Goal: Task Accomplishment & Management: Use online tool/utility

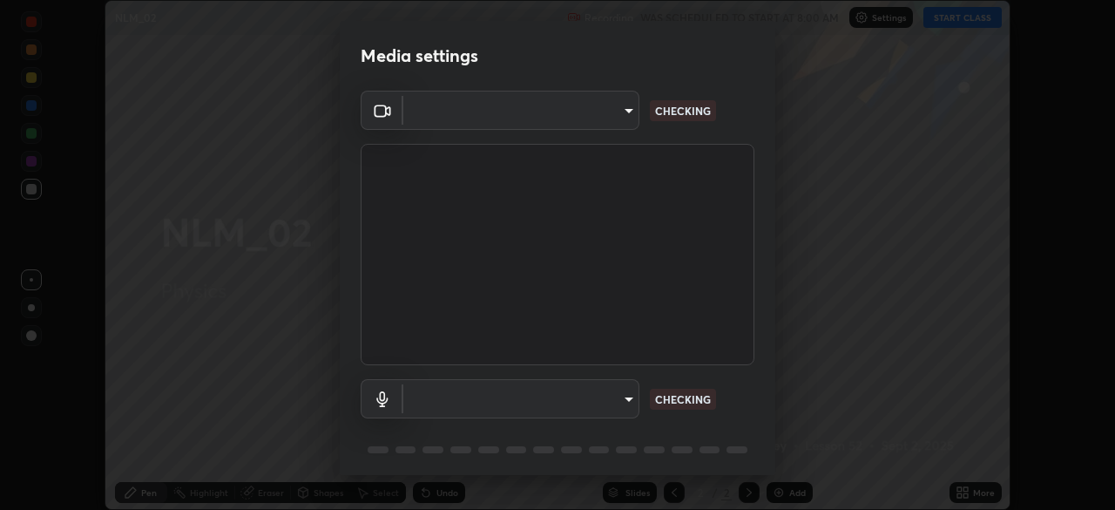
type input "23008043d16b3f933f5d29e9b3769097a1661712bf7e9030f0d00f953f479f19"
click at [606, 399] on body "Erase all NLM_02 Recording WAS SCHEDULED TO START AT 8:00 AM Settings START CLA…" at bounding box center [557, 255] width 1115 height 510
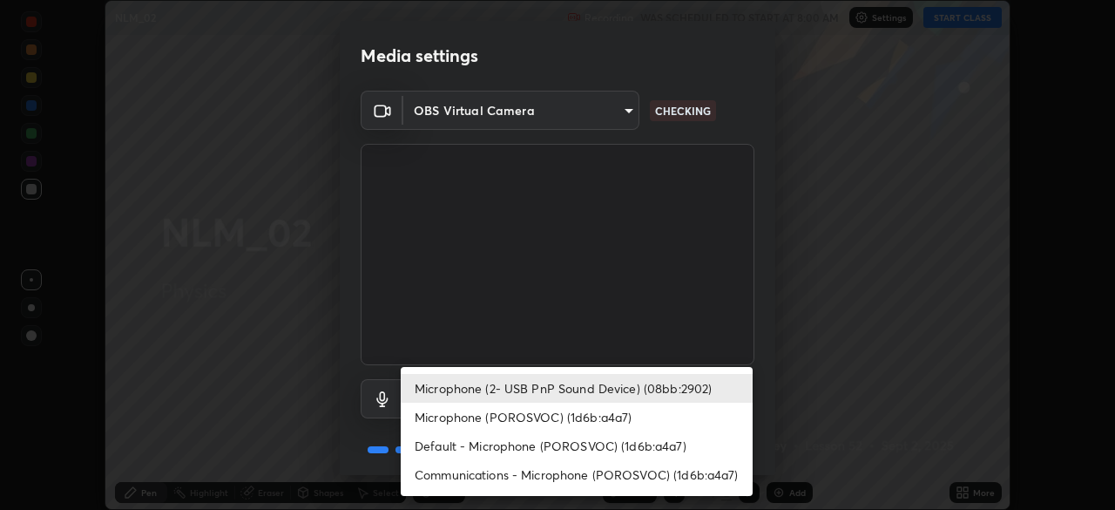
click at [484, 422] on li "Microphone (POROSVOC) (1d6b:a4a7)" at bounding box center [577, 417] width 352 height 29
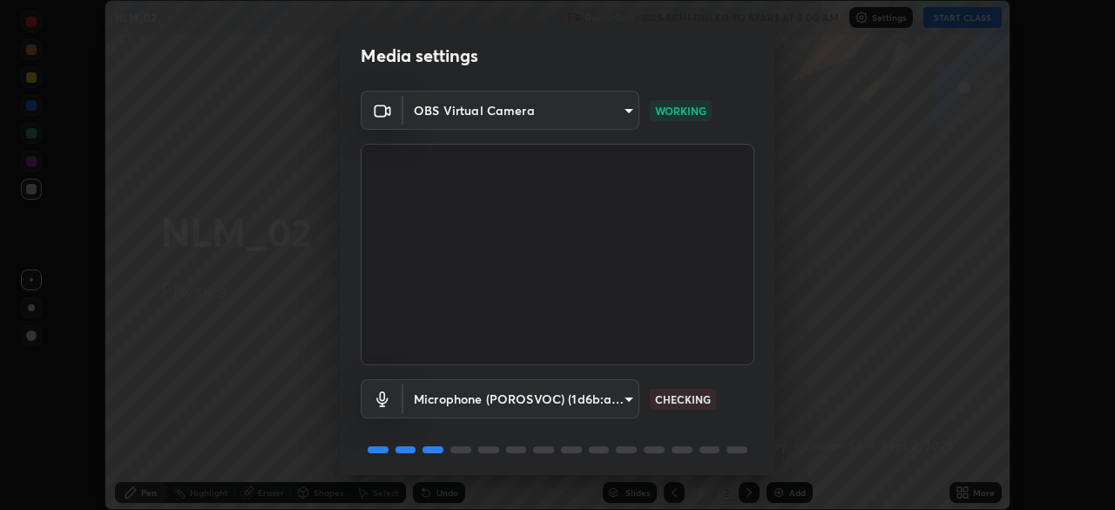
click at [475, 398] on body "Erase all NLM_02 Recording WAS SCHEDULED TO START AT 8:00 AM Settings START CLA…" at bounding box center [557, 255] width 1115 height 510
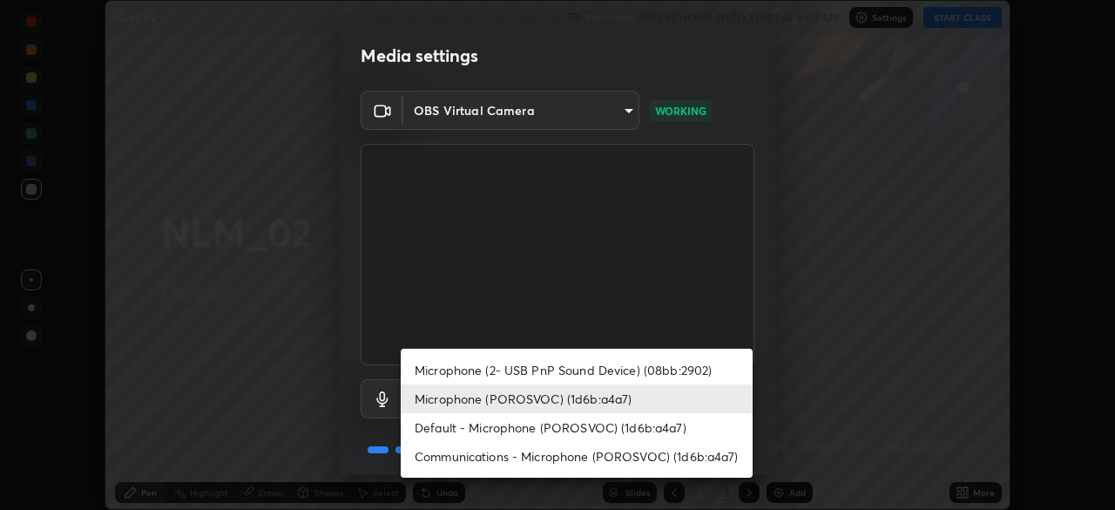
click at [465, 369] on li "Microphone (2- USB PnP Sound Device) (08bb:2902)" at bounding box center [577, 370] width 352 height 29
type input "ce8bbd661dce354a58a25af5271b3c1bd1d853cc8608d8e3321a5e34fd7f7726"
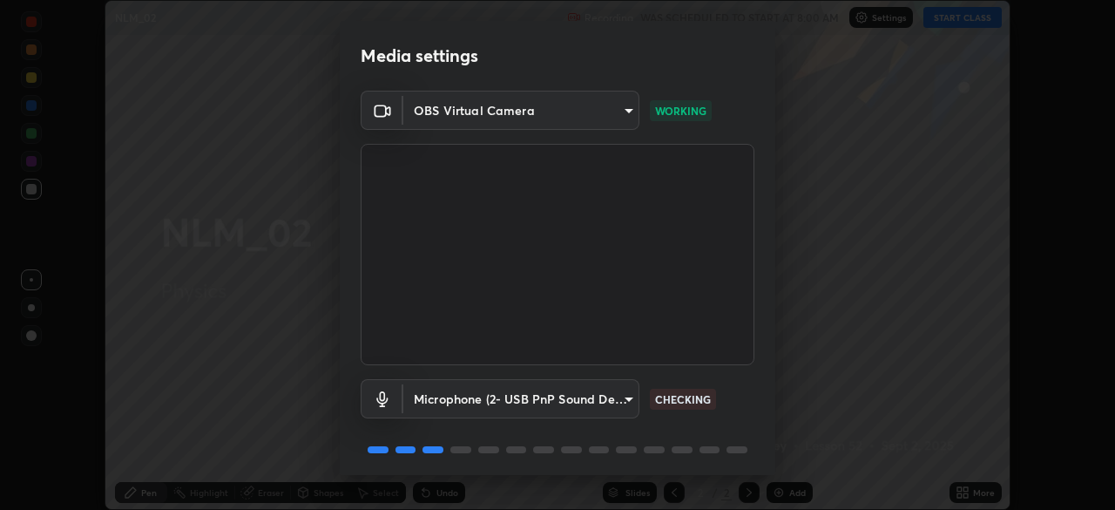
scroll to position [62, 0]
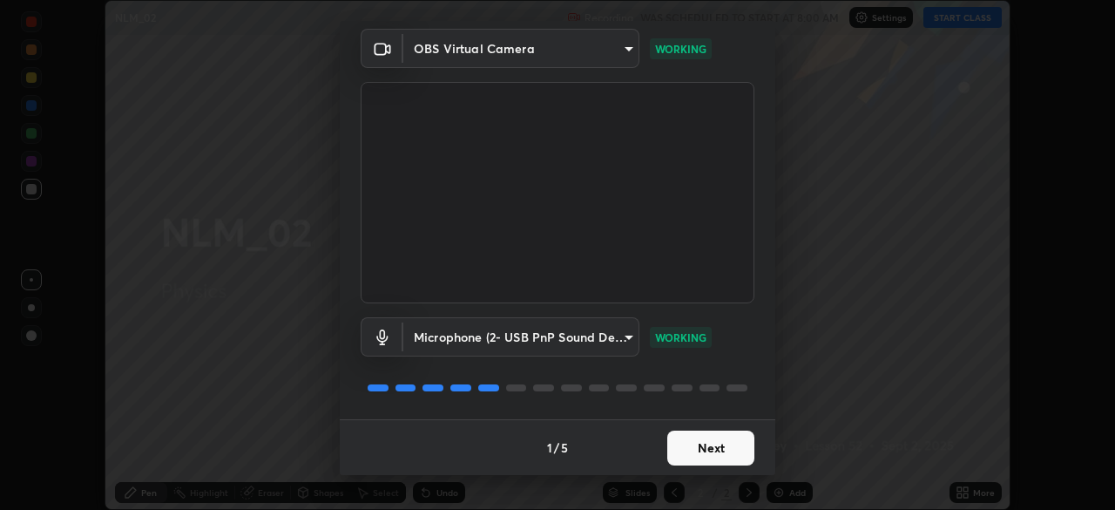
click at [681, 447] on button "Next" at bounding box center [710, 447] width 87 height 35
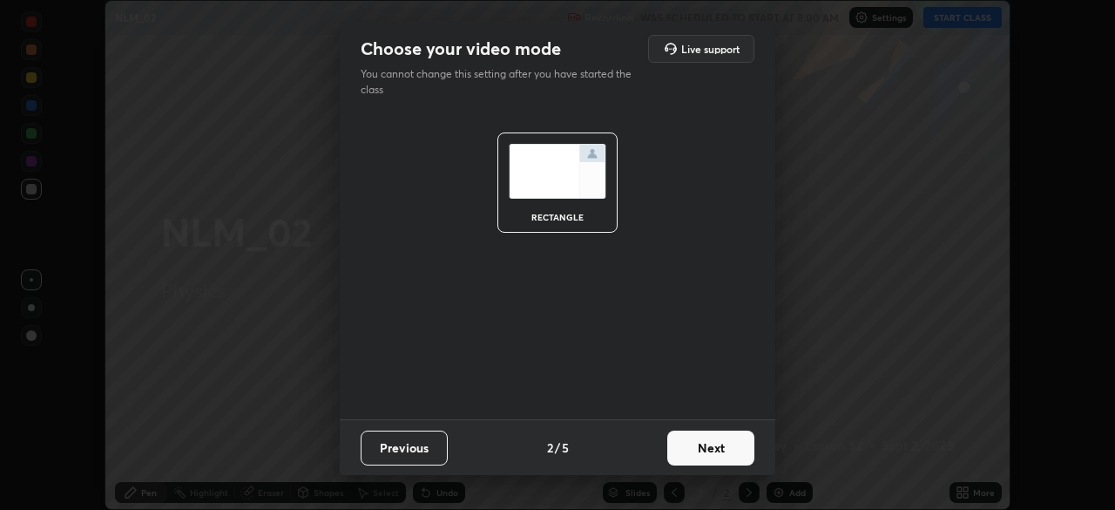
scroll to position [0, 0]
click at [681, 444] on button "Next" at bounding box center [710, 447] width 87 height 35
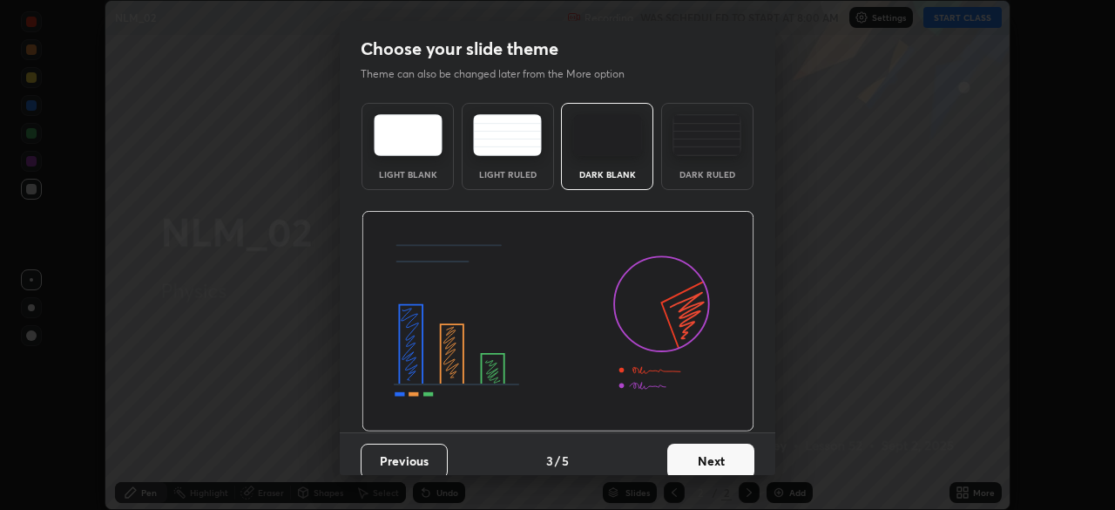
click at [694, 448] on button "Next" at bounding box center [710, 461] width 87 height 35
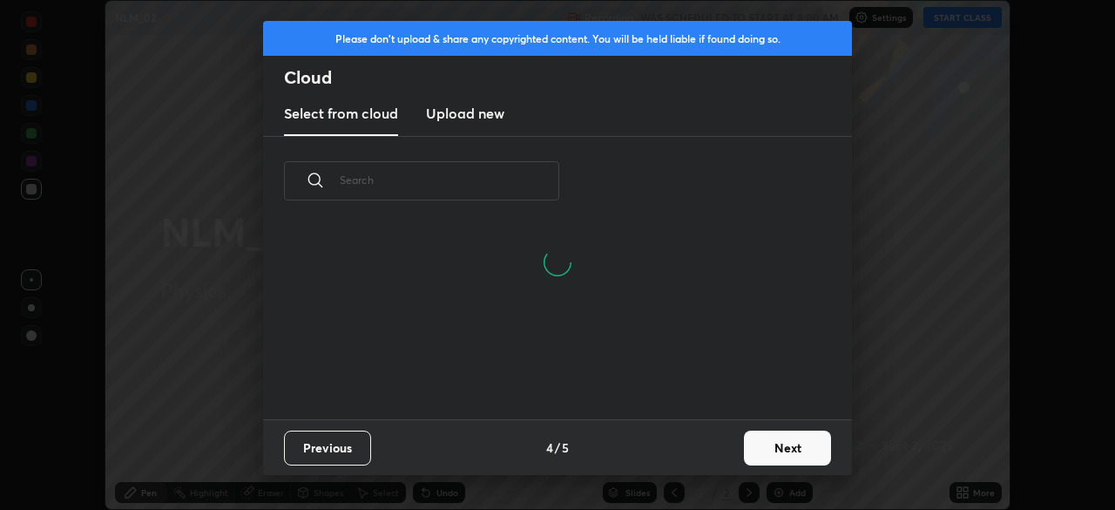
click at [759, 437] on button "Next" at bounding box center [787, 447] width 87 height 35
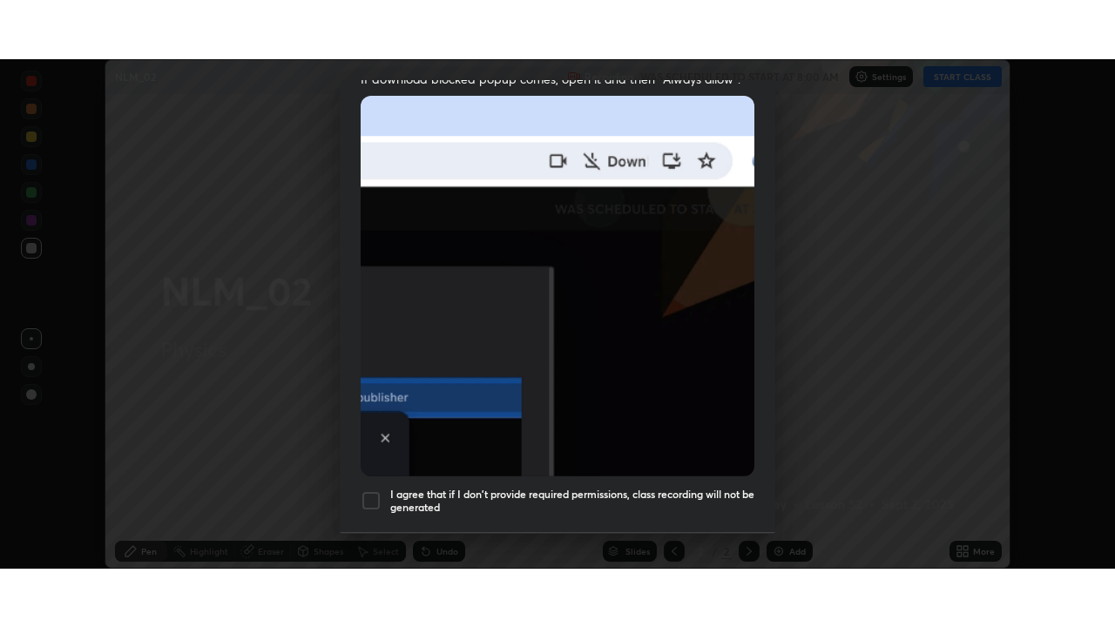
scroll to position [417, 0]
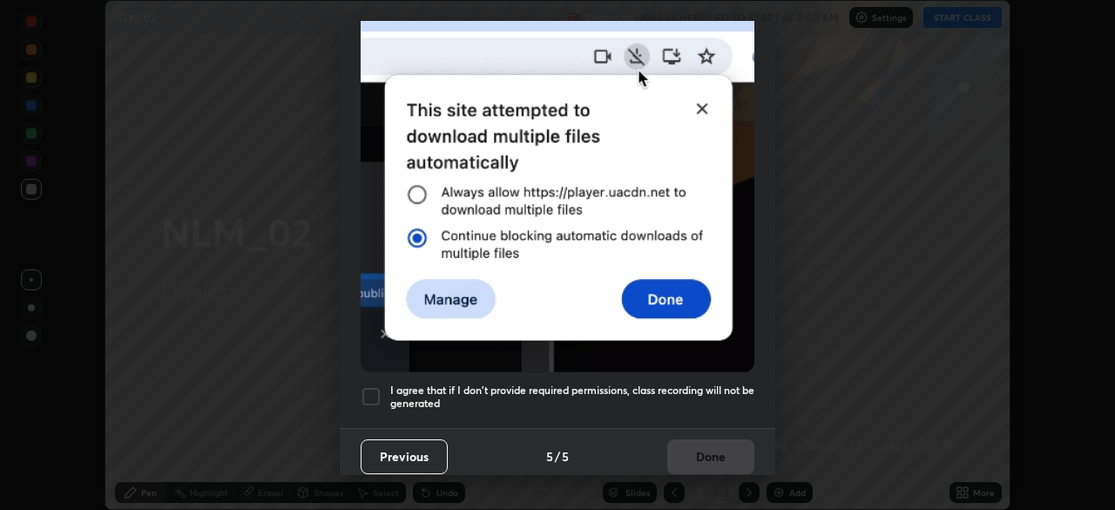
click at [367, 386] on div at bounding box center [371, 396] width 21 height 21
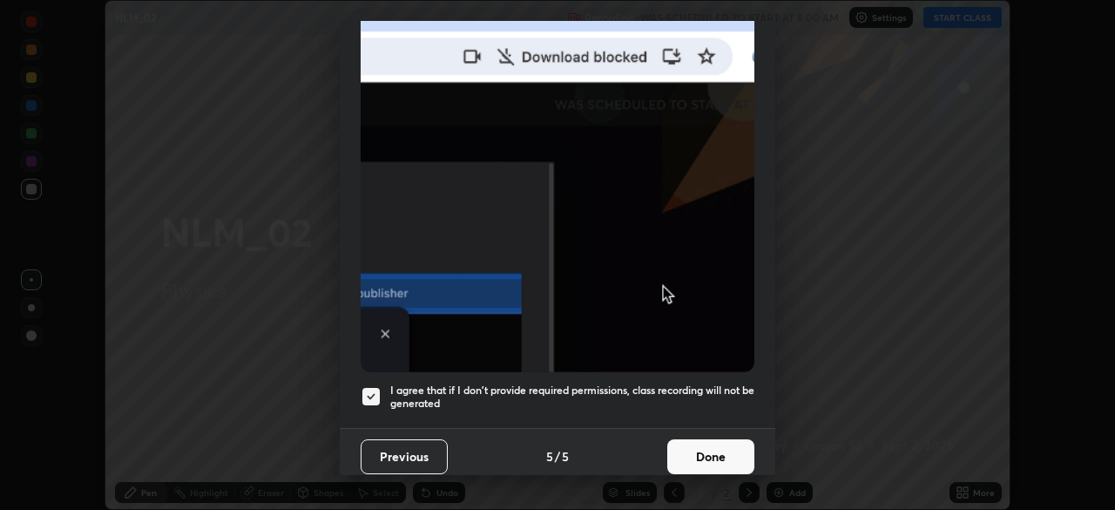
click at [678, 445] on button "Done" at bounding box center [710, 456] width 87 height 35
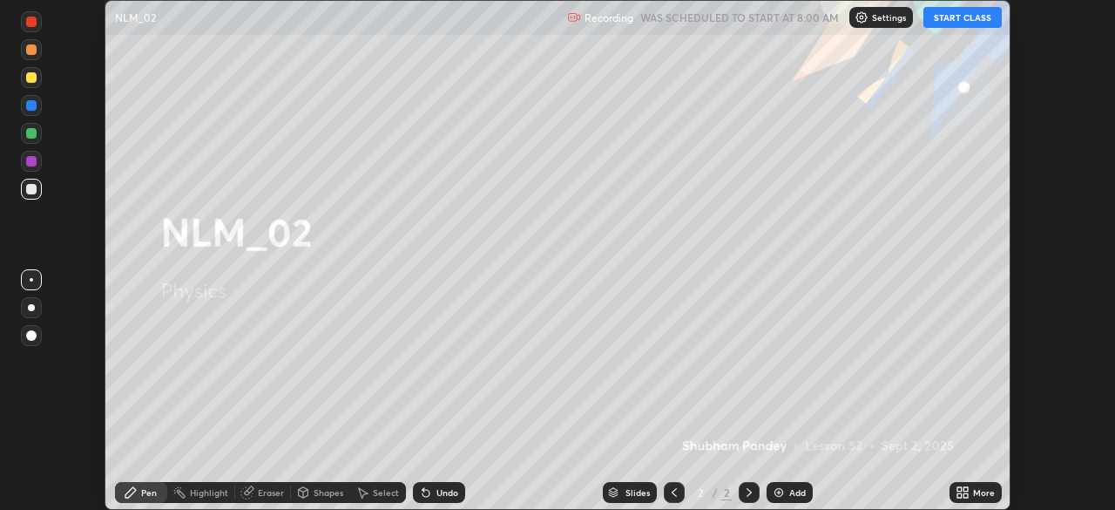
click at [947, 22] on button "START CLASS" at bounding box center [963, 17] width 78 height 21
click at [968, 489] on icon at bounding box center [966, 489] width 4 height 4
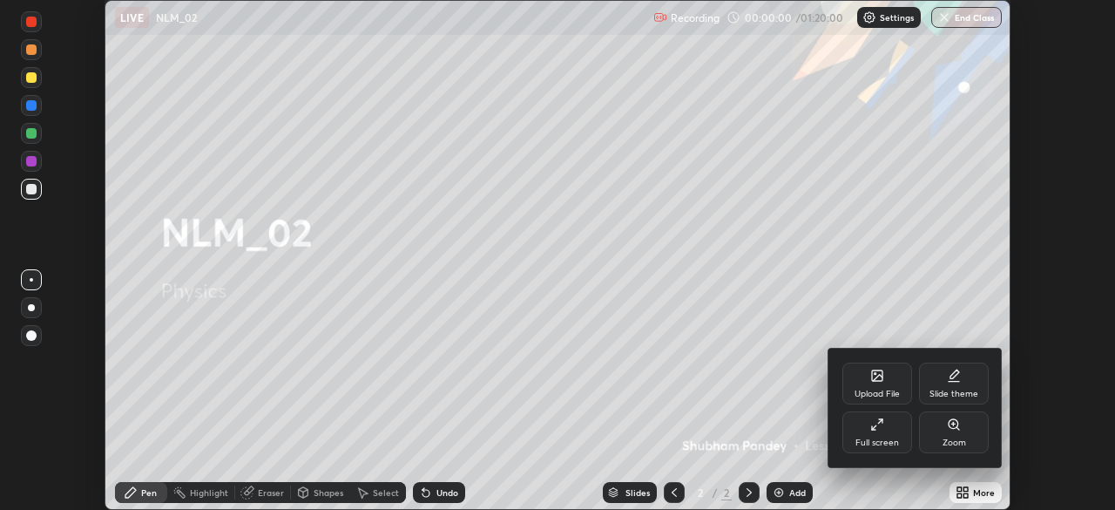
click at [888, 427] on div "Full screen" at bounding box center [878, 432] width 70 height 42
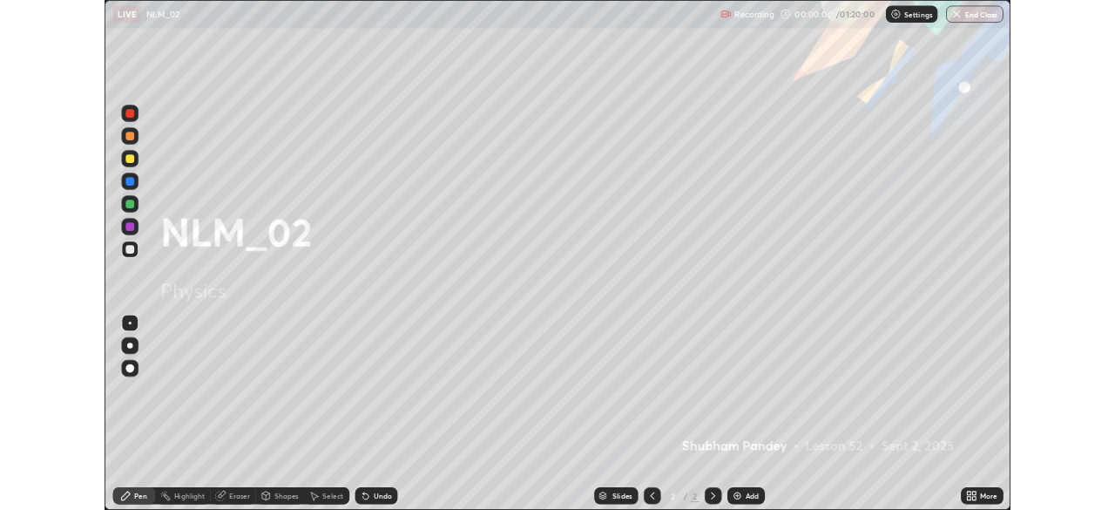
scroll to position [627, 1115]
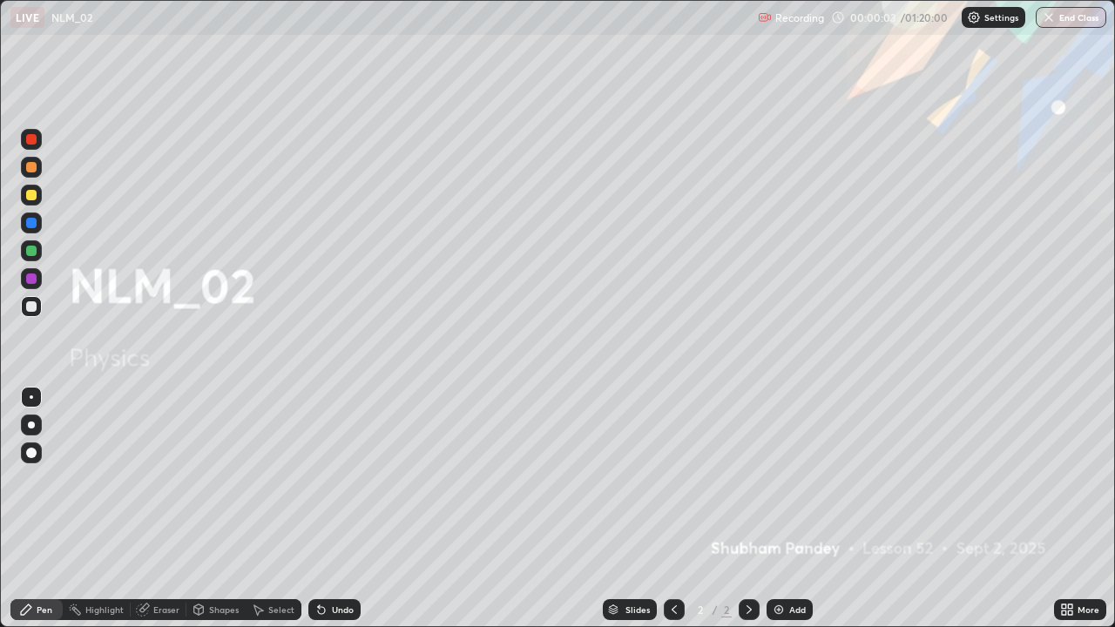
click at [37, 193] on div at bounding box center [31, 195] width 21 height 21
click at [33, 417] on div at bounding box center [31, 425] width 21 height 21
click at [793, 509] on div "Add" at bounding box center [797, 610] width 17 height 9
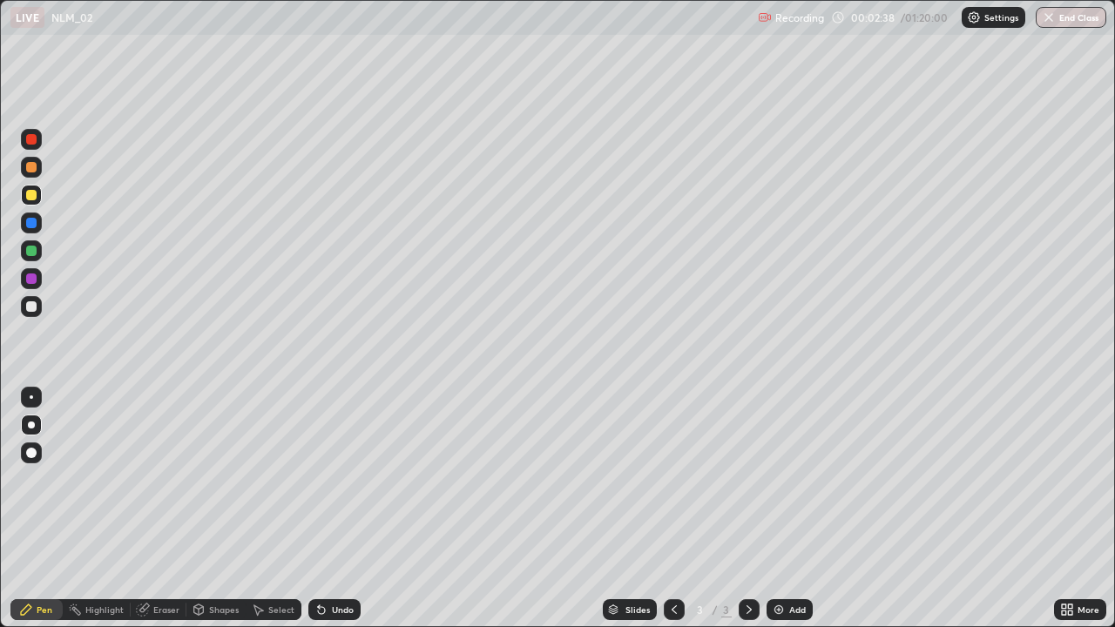
click at [30, 309] on div at bounding box center [31, 306] width 10 height 10
click at [30, 193] on div at bounding box center [31, 195] width 10 height 10
click at [747, 509] on icon at bounding box center [749, 610] width 14 height 14
click at [792, 509] on div "Add" at bounding box center [797, 610] width 17 height 9
click at [34, 193] on div at bounding box center [31, 195] width 10 height 10
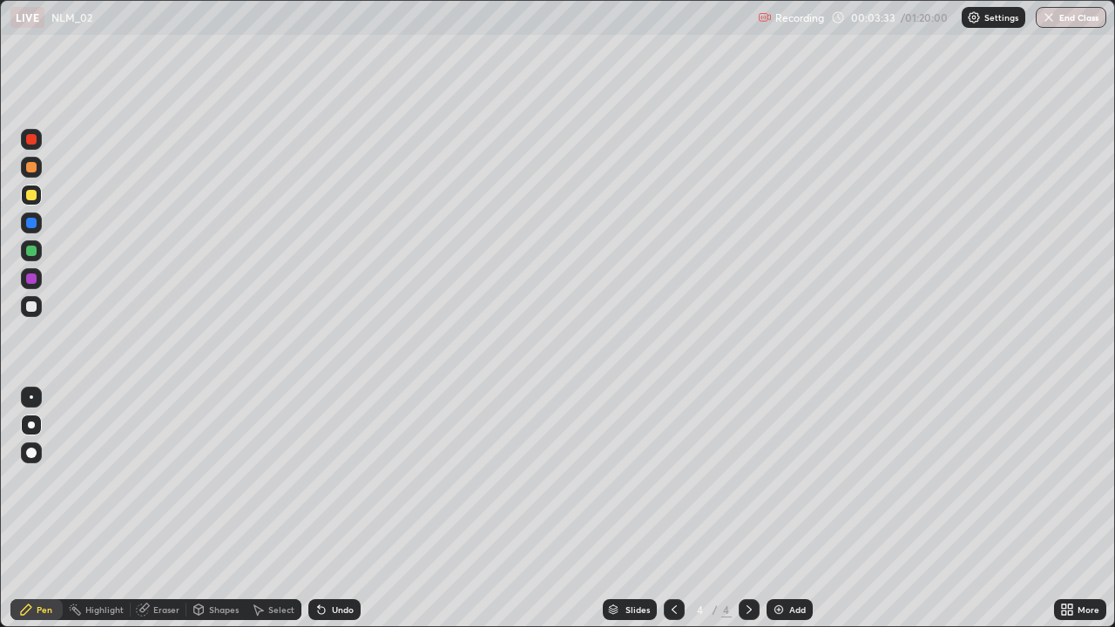
click at [221, 509] on div "Shapes" at bounding box center [224, 610] width 30 height 9
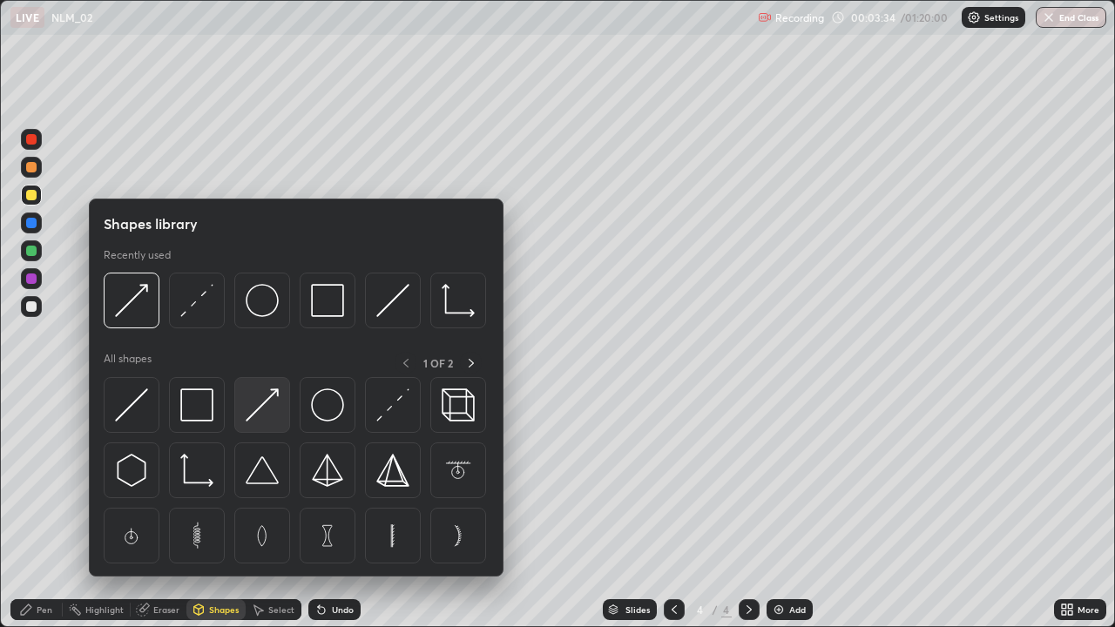
click at [251, 411] on img at bounding box center [262, 405] width 33 height 33
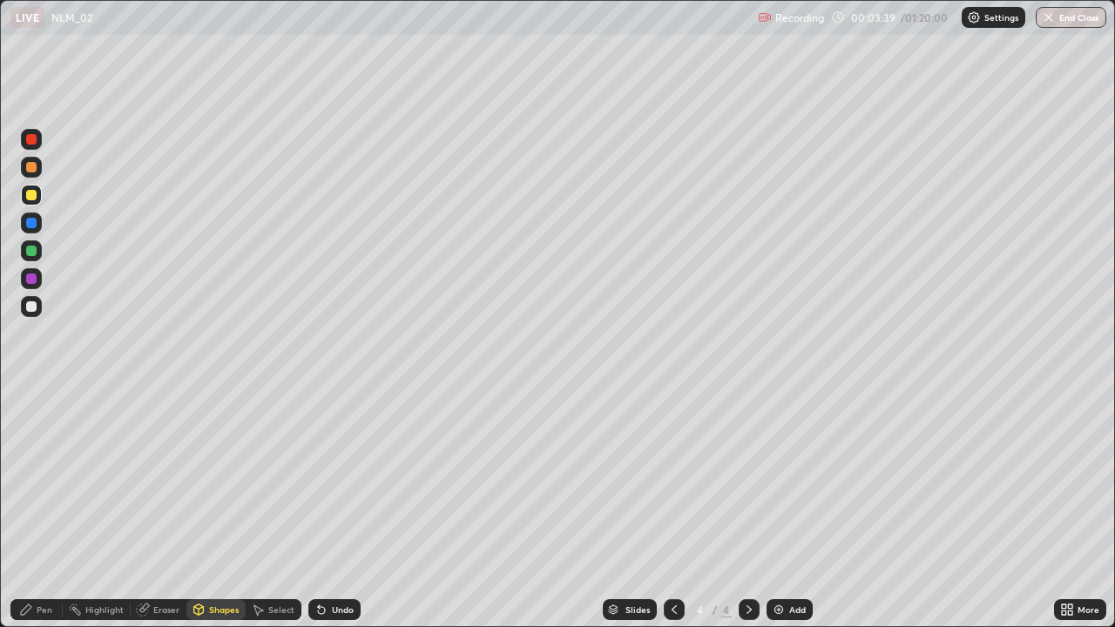
click at [35, 310] on div at bounding box center [31, 306] width 10 height 10
click at [30, 276] on div at bounding box center [31, 279] width 10 height 10
click at [40, 509] on div "Pen" at bounding box center [45, 610] width 16 height 9
click at [27, 196] on div at bounding box center [31, 195] width 10 height 10
click at [41, 303] on div at bounding box center [31, 306] width 21 height 21
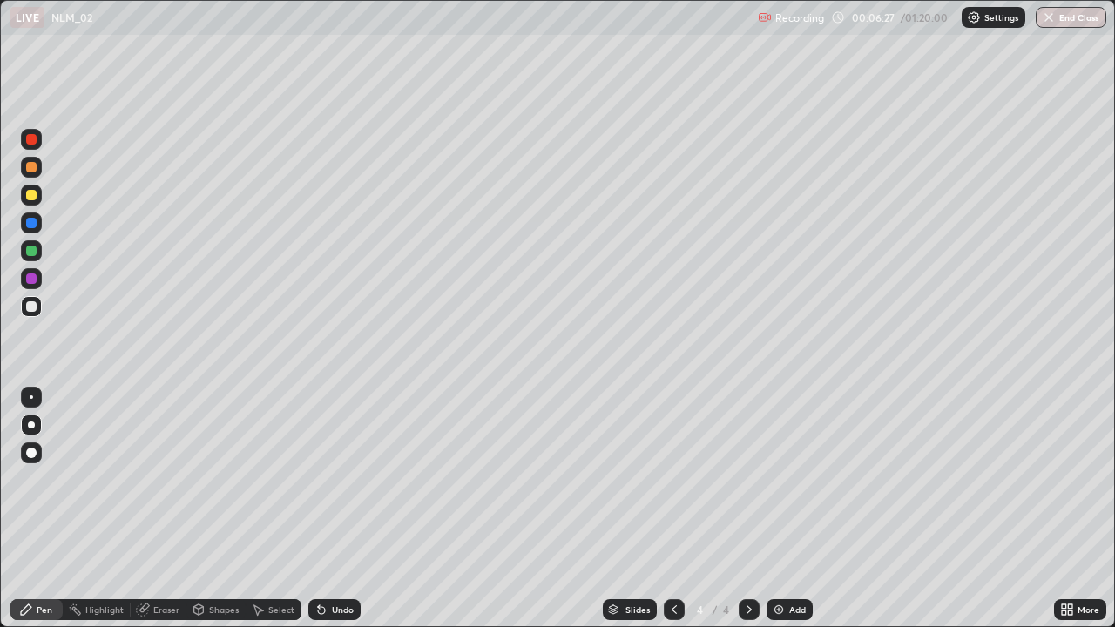
click at [30, 139] on div at bounding box center [31, 139] width 10 height 10
click at [33, 306] on div at bounding box center [31, 306] width 10 height 10
click at [332, 509] on div "Undo" at bounding box center [343, 610] width 22 height 9
click at [327, 509] on div "Undo" at bounding box center [334, 610] width 52 height 21
click at [674, 509] on icon at bounding box center [674, 610] width 5 height 9
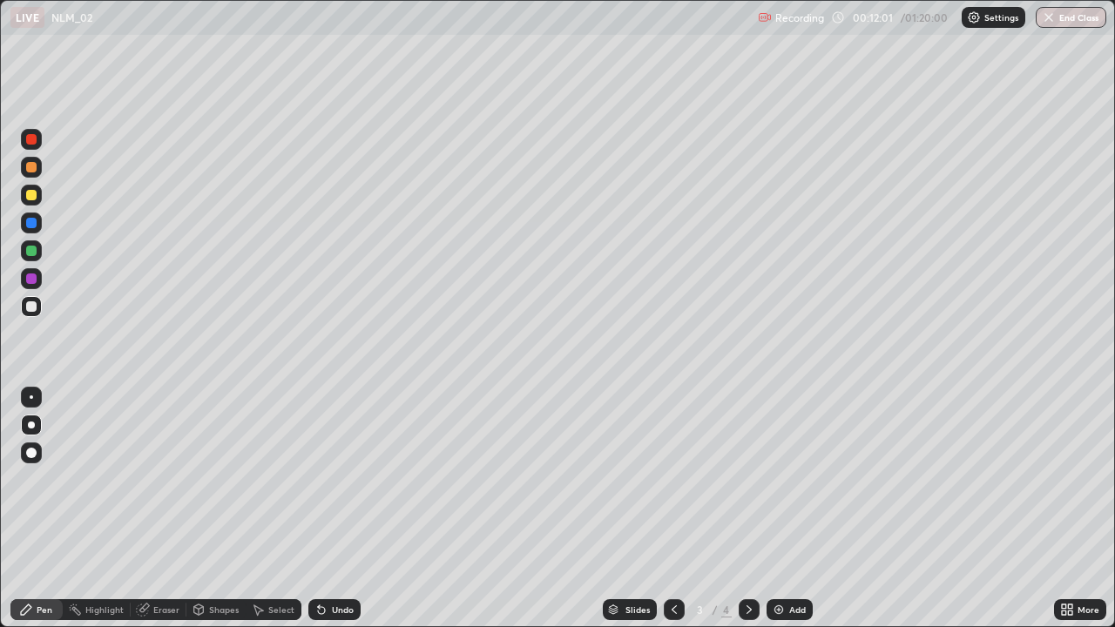
click at [166, 509] on div "Eraser" at bounding box center [166, 610] width 26 height 9
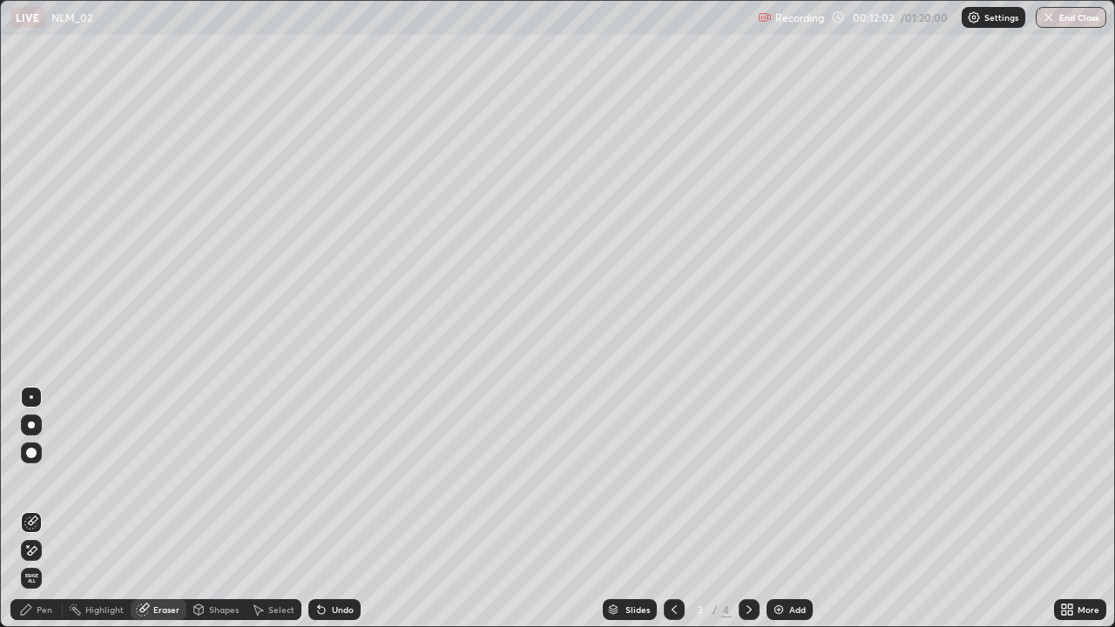
click at [33, 509] on div "Pen" at bounding box center [36, 610] width 52 height 21
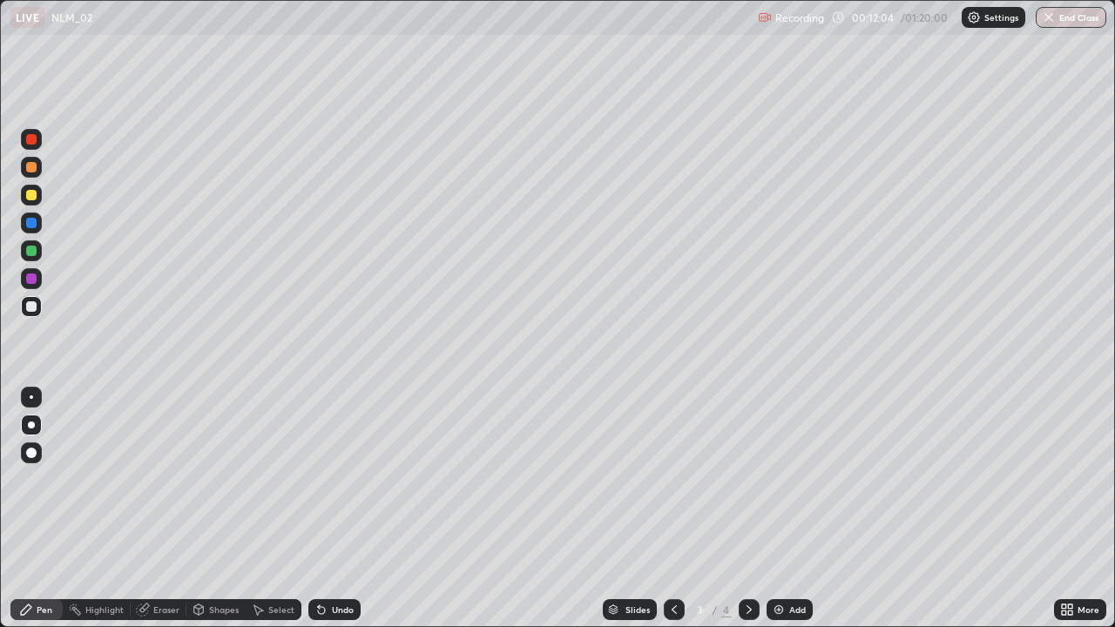
click at [28, 303] on div at bounding box center [31, 306] width 10 height 10
click at [347, 509] on div "Undo" at bounding box center [334, 610] width 52 height 21
click at [777, 509] on img at bounding box center [779, 610] width 14 height 14
click at [672, 509] on div at bounding box center [674, 610] width 21 height 21
click at [748, 509] on icon at bounding box center [749, 610] width 14 height 14
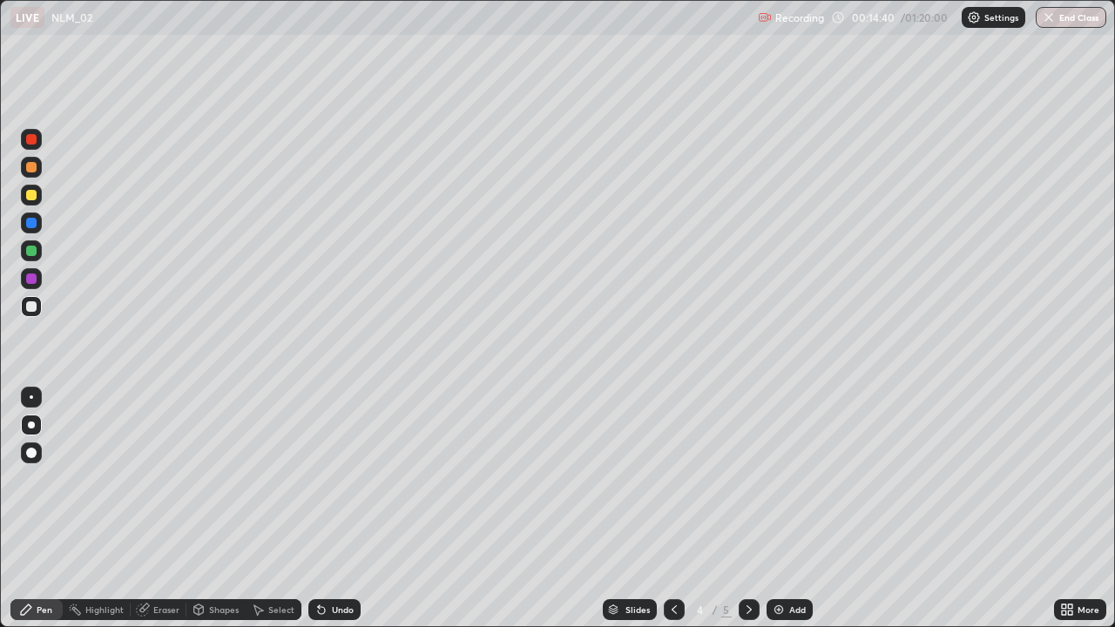
click at [33, 193] on div at bounding box center [31, 195] width 10 height 10
click at [220, 509] on div "Shapes" at bounding box center [224, 610] width 30 height 9
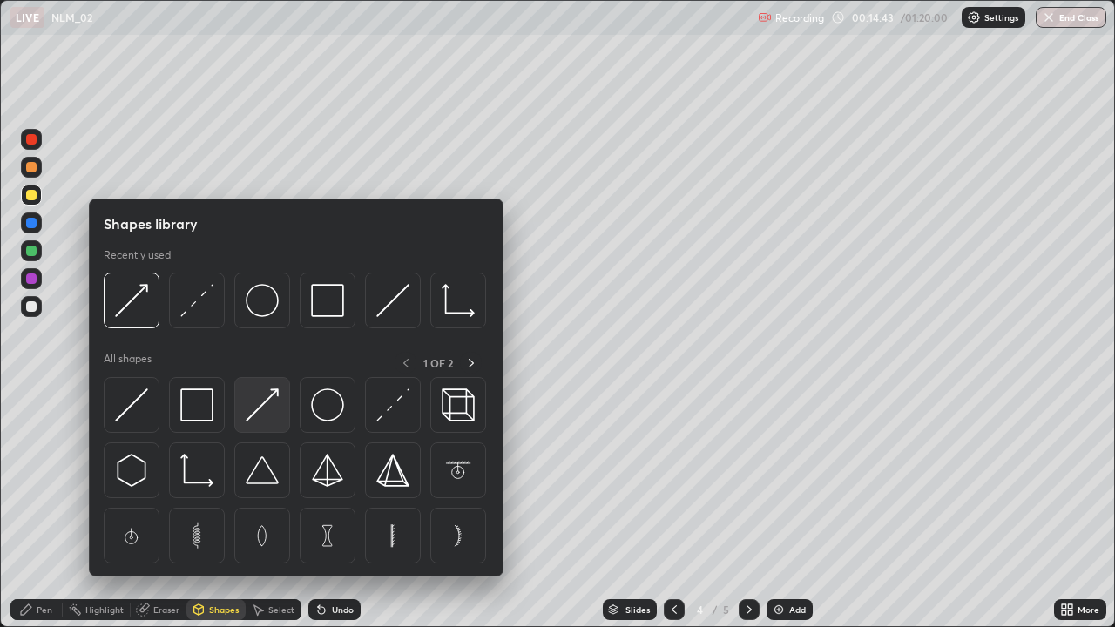
click at [260, 410] on img at bounding box center [262, 405] width 33 height 33
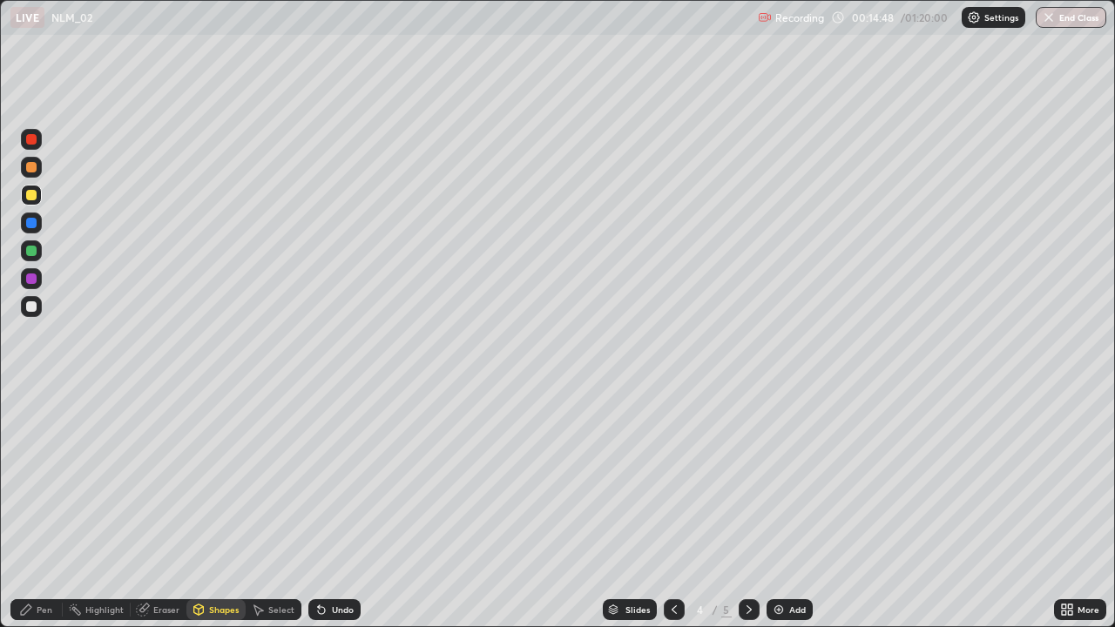
click at [219, 509] on div "Shapes" at bounding box center [224, 610] width 30 height 9
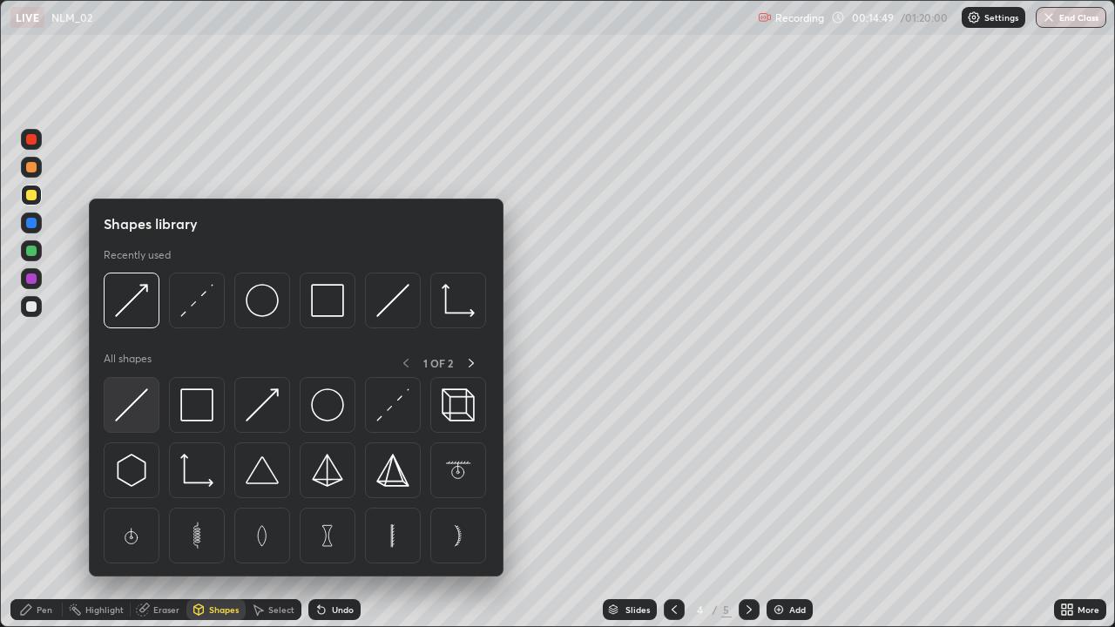
click at [139, 398] on img at bounding box center [131, 405] width 33 height 33
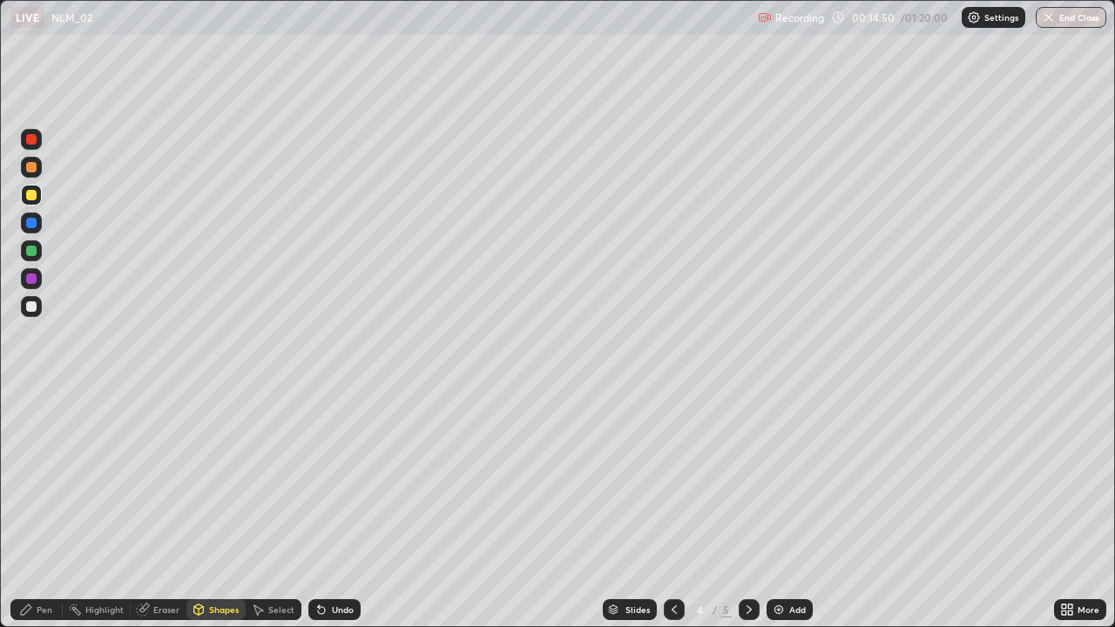
click at [30, 311] on div at bounding box center [31, 306] width 10 height 10
click at [30, 306] on div at bounding box center [31, 306] width 10 height 10
click at [47, 509] on div "Pen" at bounding box center [45, 610] width 16 height 9
click at [224, 509] on div "Shapes" at bounding box center [224, 610] width 30 height 9
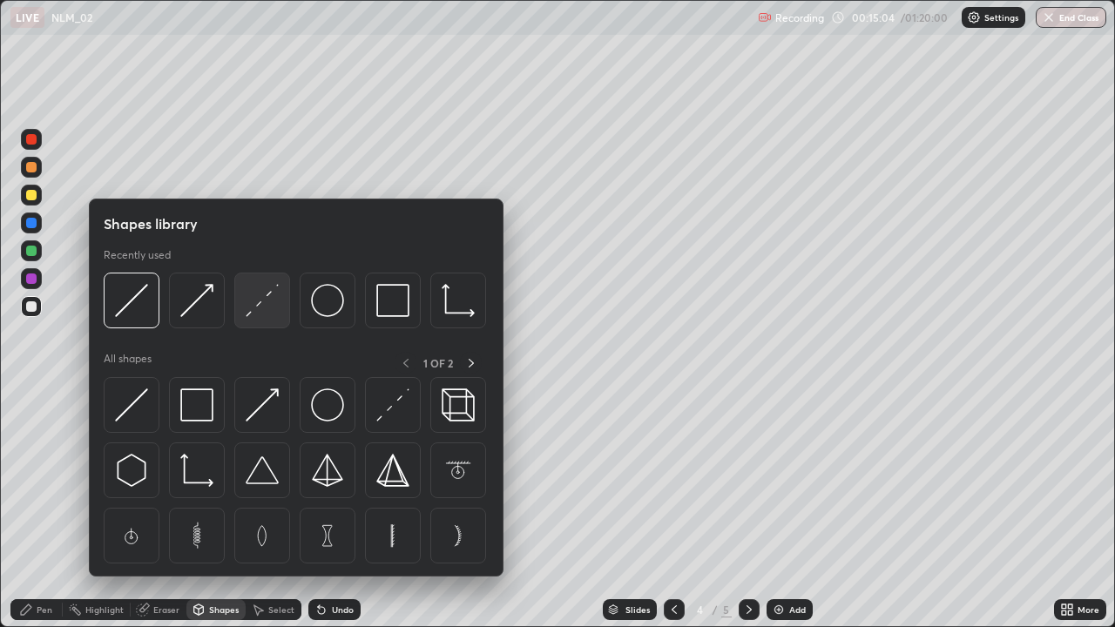
click at [263, 301] on img at bounding box center [262, 300] width 33 height 33
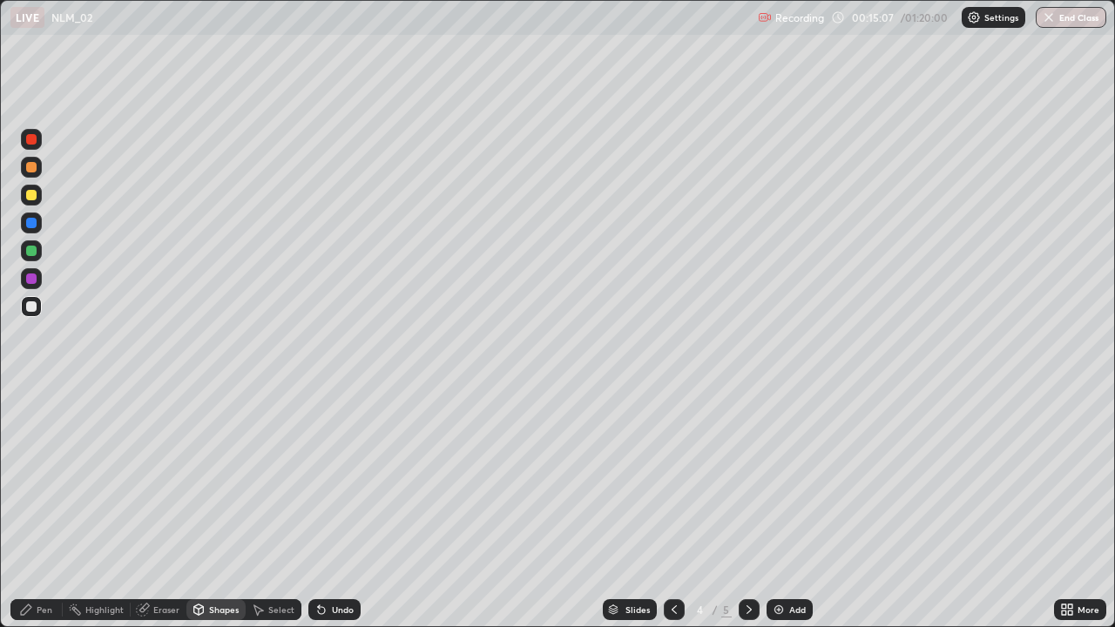
click at [41, 509] on div "Pen" at bounding box center [45, 610] width 16 height 9
click at [30, 194] on div at bounding box center [31, 195] width 10 height 10
click at [33, 300] on div at bounding box center [31, 306] width 21 height 21
click at [30, 199] on div at bounding box center [31, 195] width 10 height 10
click at [31, 304] on div at bounding box center [31, 306] width 10 height 10
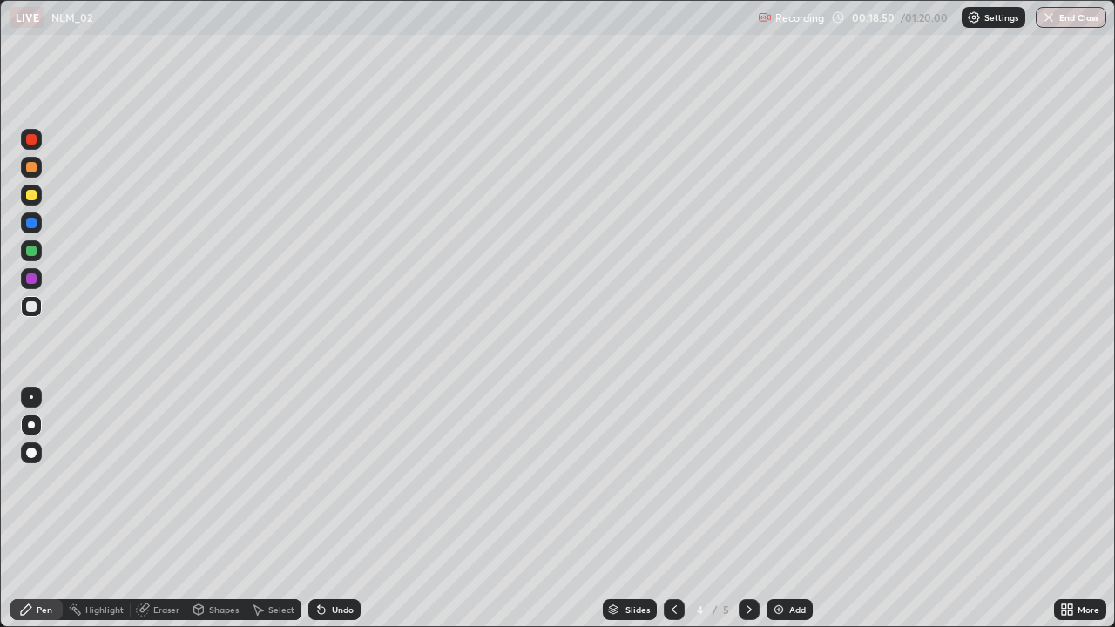
click at [23, 418] on div at bounding box center [31, 425] width 21 height 21
click at [334, 509] on div "Undo" at bounding box center [334, 610] width 52 height 21
click at [327, 509] on div "Undo" at bounding box center [334, 610] width 52 height 21
click at [332, 509] on div "Undo" at bounding box center [343, 610] width 22 height 9
click at [748, 509] on icon at bounding box center [749, 610] width 14 height 14
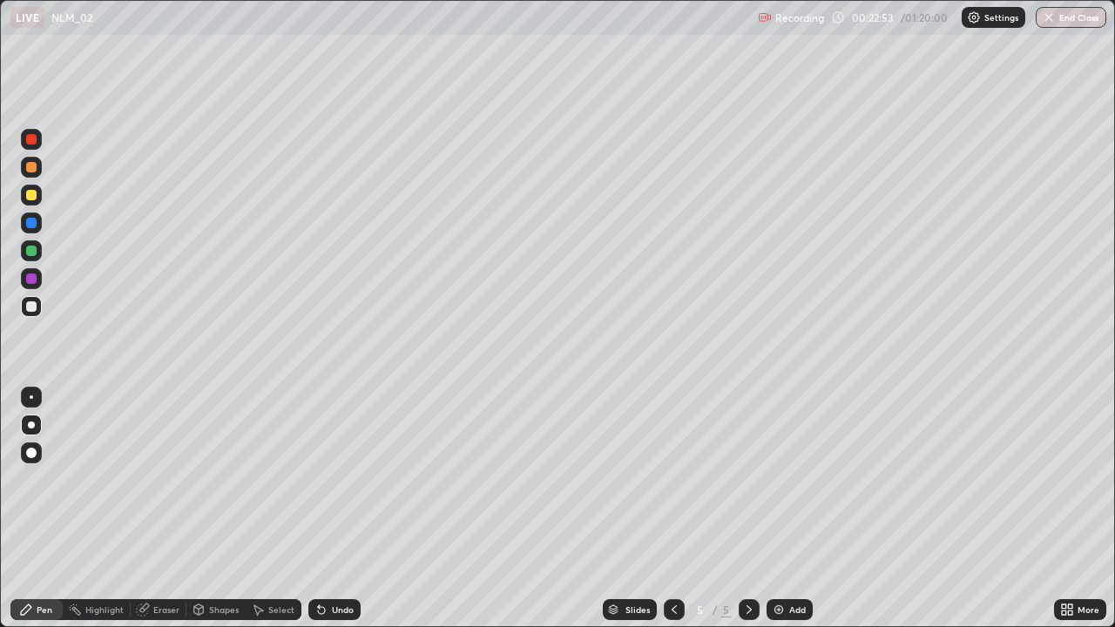
click at [784, 509] on div "Add" at bounding box center [790, 610] width 46 height 21
click at [37, 194] on div at bounding box center [31, 195] width 21 height 21
click at [211, 509] on div "Shapes" at bounding box center [224, 610] width 30 height 9
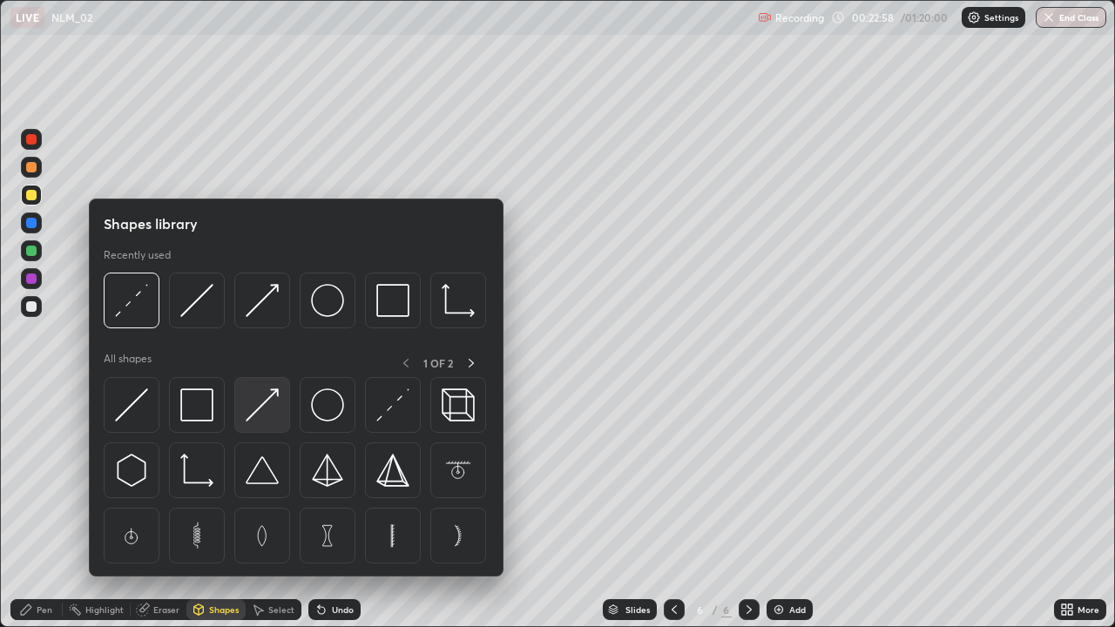
click at [252, 403] on img at bounding box center [262, 405] width 33 height 33
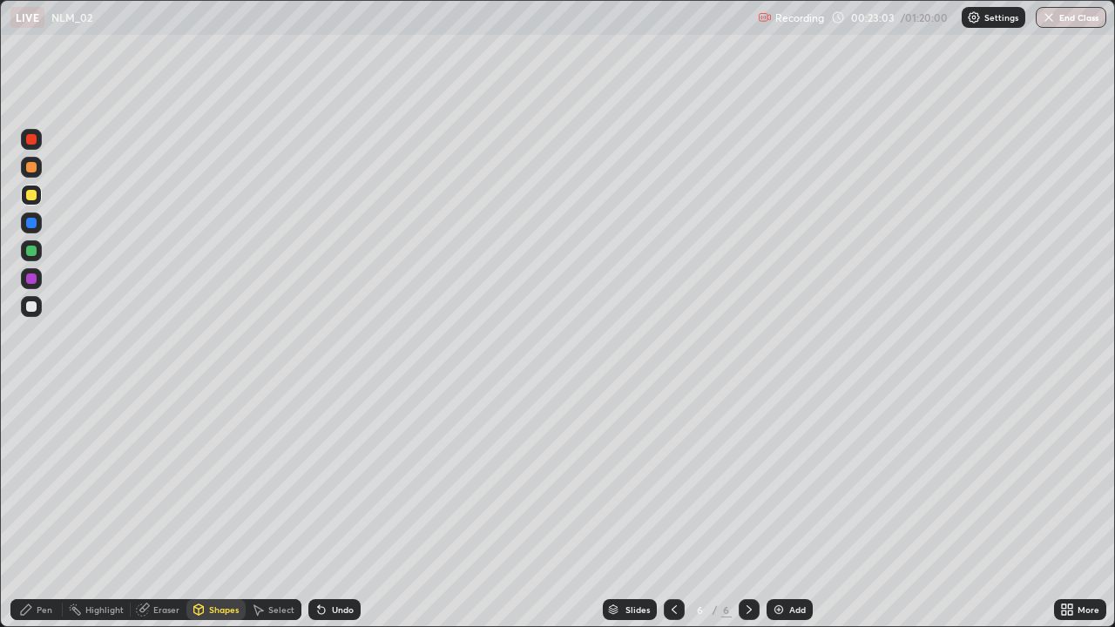
click at [30, 305] on div at bounding box center [31, 306] width 10 height 10
click at [30, 195] on div at bounding box center [31, 195] width 10 height 10
click at [49, 509] on div "Pen" at bounding box center [45, 610] width 16 height 9
click at [31, 305] on div at bounding box center [31, 306] width 10 height 10
click at [30, 166] on div at bounding box center [31, 167] width 10 height 10
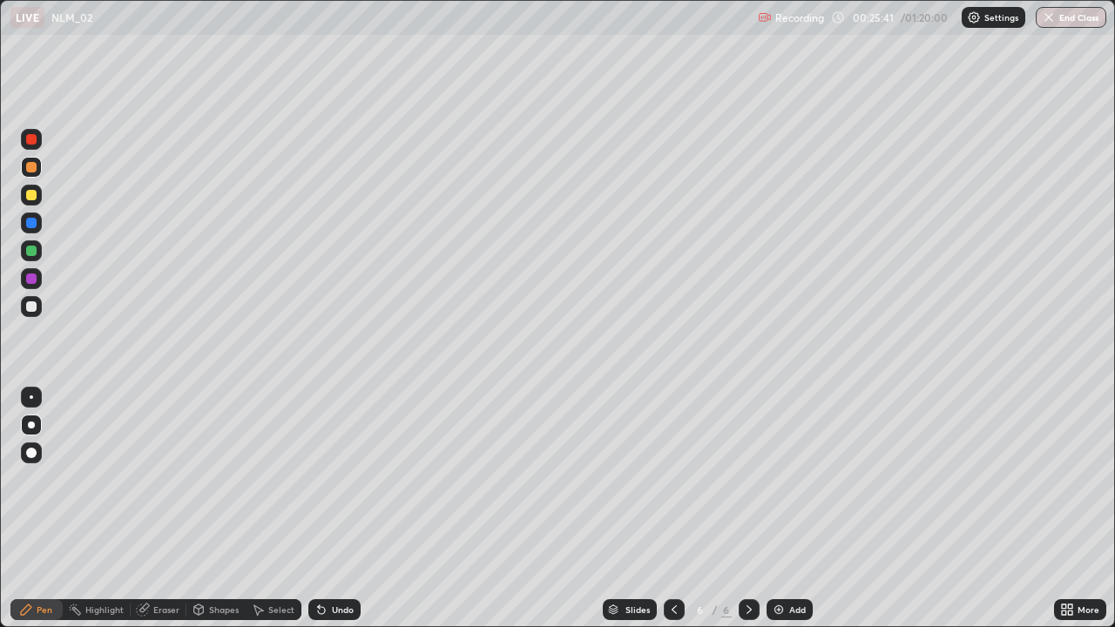
click at [35, 308] on div at bounding box center [31, 306] width 10 height 10
click at [30, 140] on div at bounding box center [31, 139] width 10 height 10
click at [34, 307] on div at bounding box center [31, 306] width 10 height 10
click at [803, 509] on div "Add" at bounding box center [790, 610] width 46 height 21
click at [213, 509] on div "Shapes" at bounding box center [224, 610] width 30 height 9
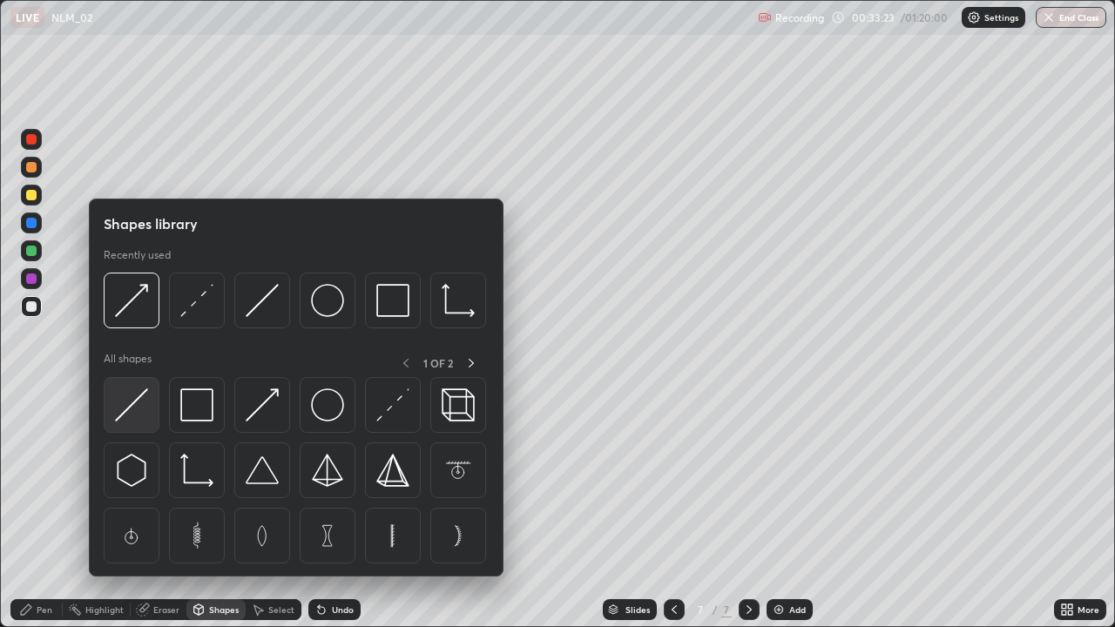
click at [128, 405] on img at bounding box center [131, 405] width 33 height 33
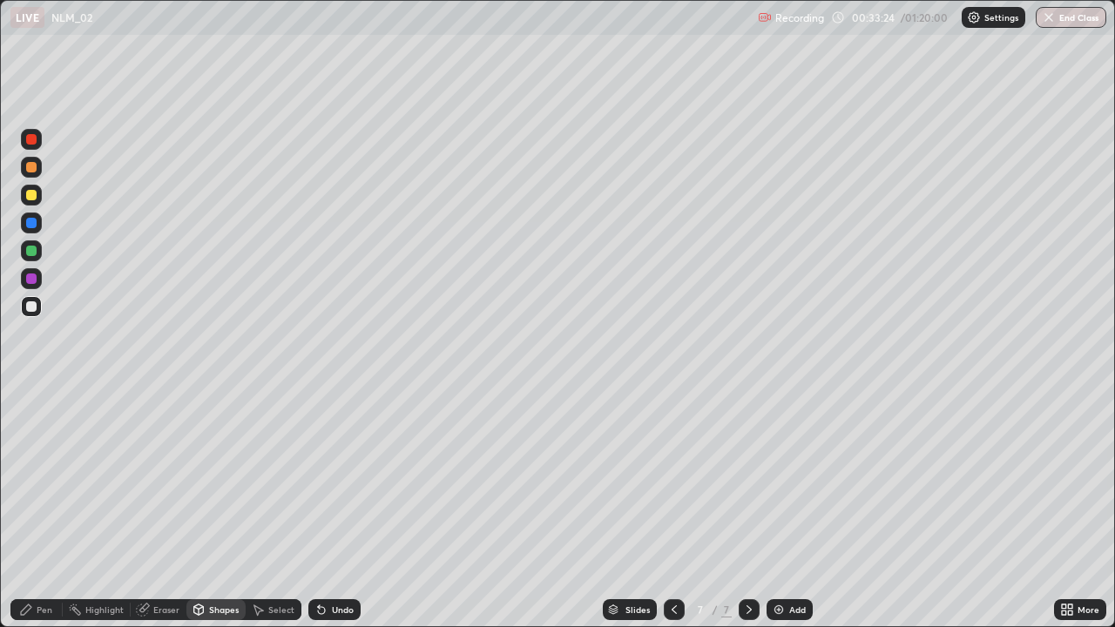
click at [29, 195] on div at bounding box center [31, 195] width 10 height 10
click at [44, 509] on div "Pen" at bounding box center [45, 610] width 16 height 9
click at [340, 509] on div "Undo" at bounding box center [343, 610] width 22 height 9
click at [342, 509] on div "Undo" at bounding box center [343, 610] width 22 height 9
click at [33, 310] on div at bounding box center [31, 306] width 10 height 10
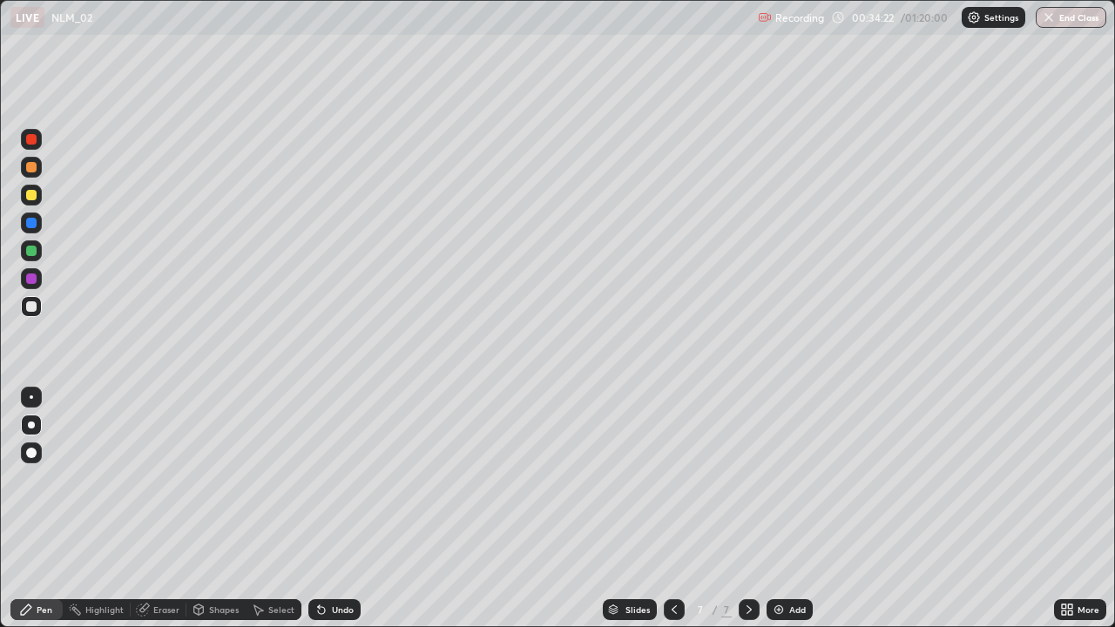
click at [279, 509] on div "Select" at bounding box center [281, 610] width 26 height 9
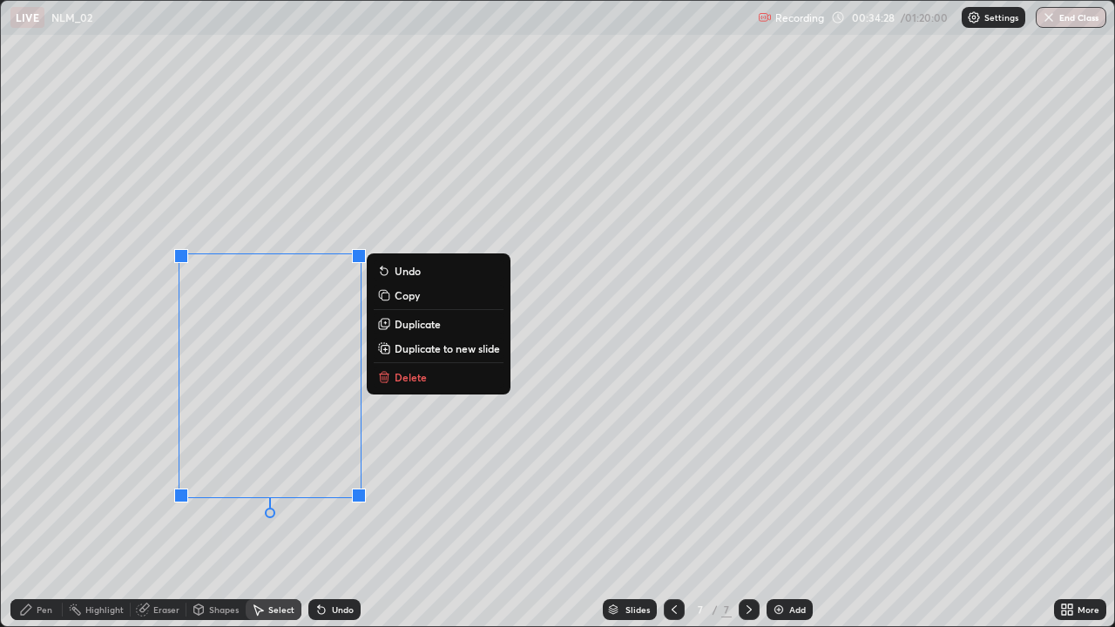
click at [108, 445] on div "0 ° Undo Copy Duplicate Duplicate to new slide Delete" at bounding box center [558, 314] width 1114 height 626
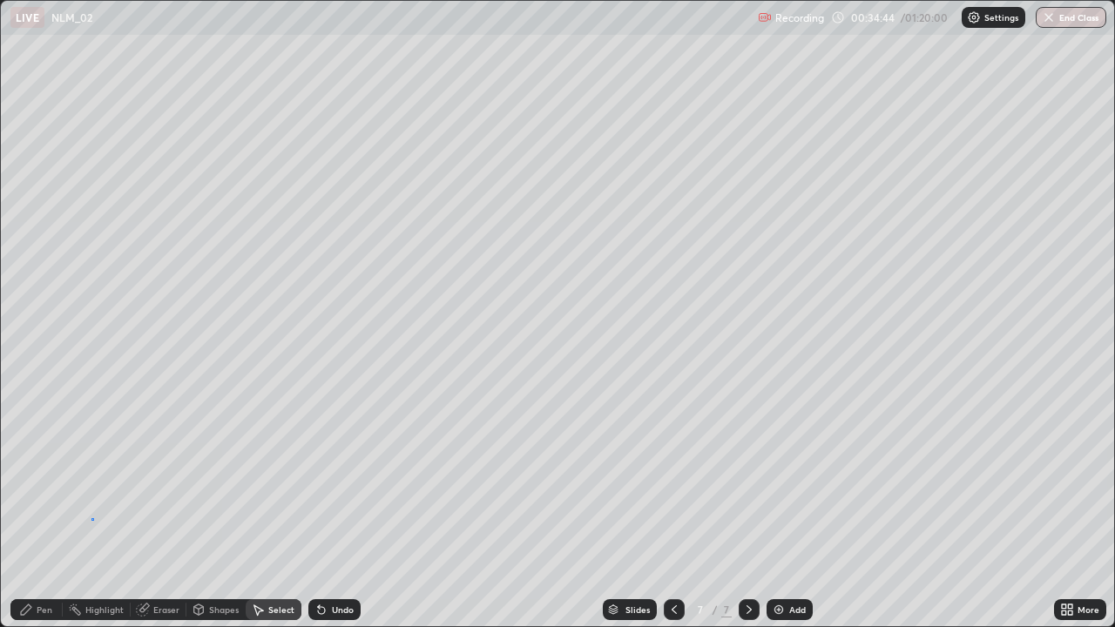
click at [91, 509] on div "0 ° Undo Copy Duplicate Duplicate to new slide Delete" at bounding box center [558, 314] width 1114 height 626
click at [42, 509] on div "Pen" at bounding box center [45, 610] width 16 height 9
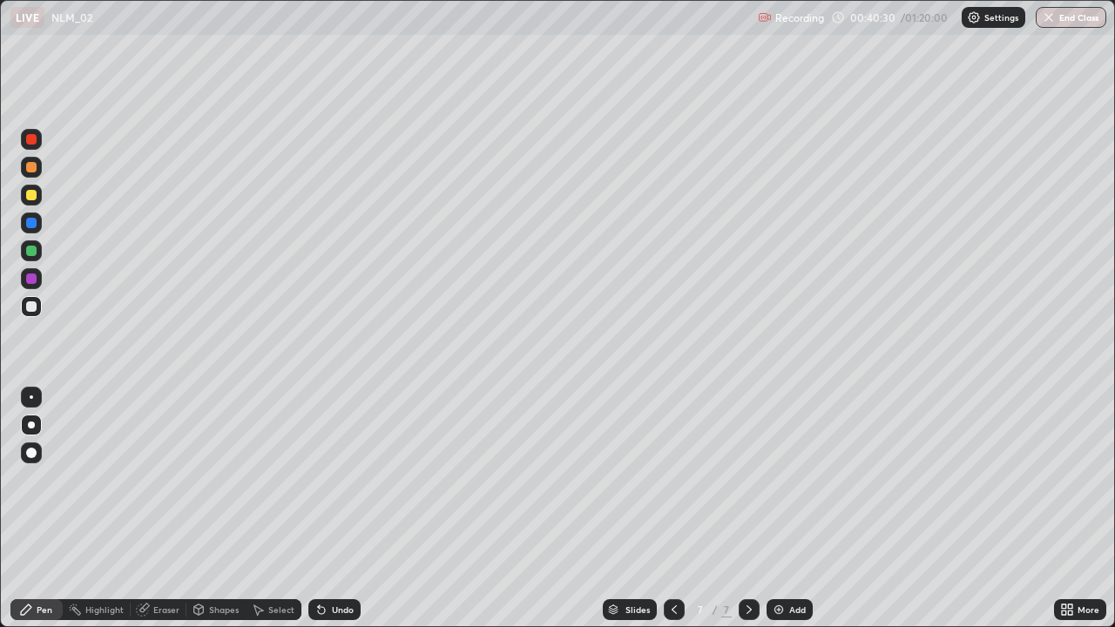
click at [778, 509] on img at bounding box center [779, 610] width 14 height 14
click at [39, 193] on div at bounding box center [31, 195] width 21 height 21
click at [34, 306] on div at bounding box center [31, 306] width 10 height 10
click at [789, 509] on div "Add" at bounding box center [797, 610] width 17 height 9
click at [32, 195] on div at bounding box center [31, 195] width 10 height 10
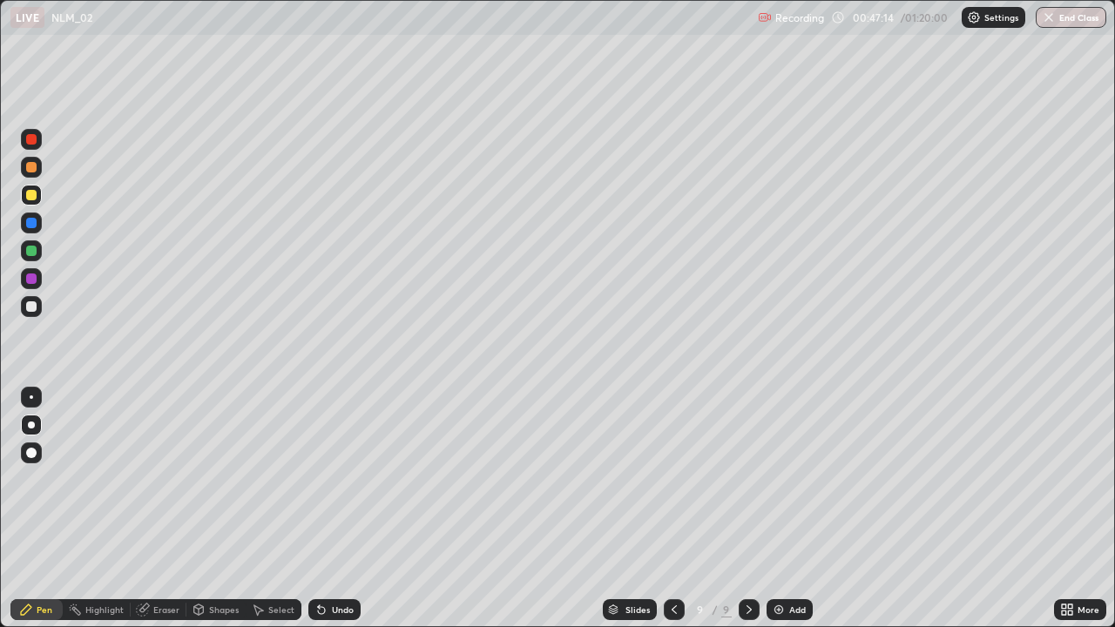
click at [24, 306] on div at bounding box center [31, 306] width 21 height 21
click at [332, 509] on div "Undo" at bounding box center [343, 610] width 22 height 9
click at [341, 509] on div "Undo" at bounding box center [343, 610] width 22 height 9
click at [318, 509] on icon at bounding box center [319, 607] width 2 height 2
click at [315, 509] on icon at bounding box center [322, 610] width 14 height 14
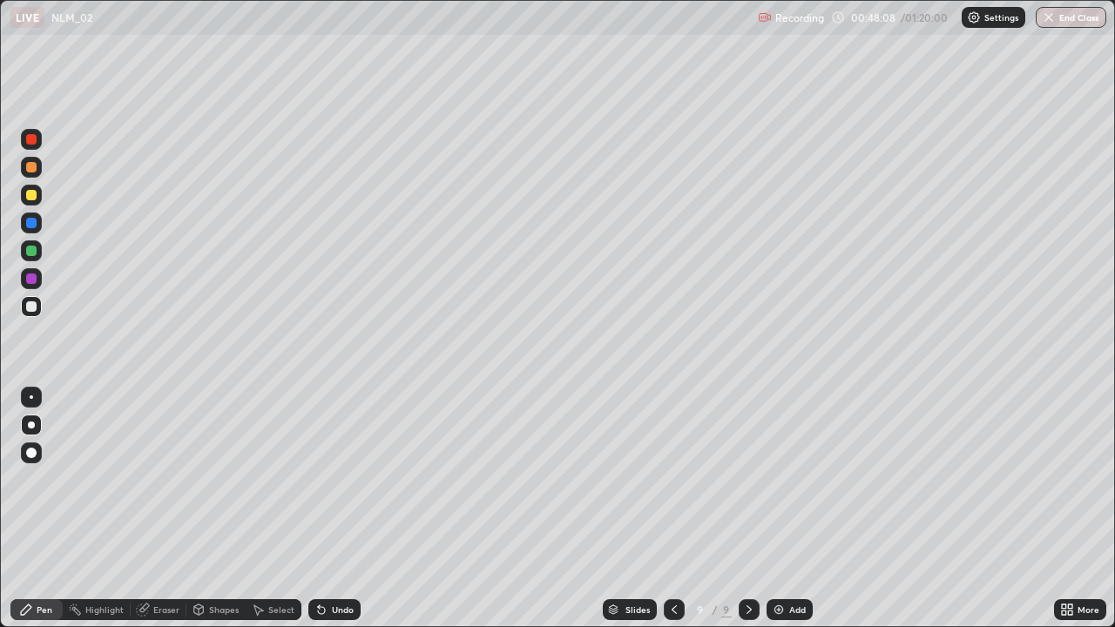
click at [315, 509] on icon at bounding box center [322, 610] width 14 height 14
click at [318, 509] on icon at bounding box center [321, 610] width 7 height 7
click at [318, 509] on icon at bounding box center [319, 607] width 2 height 2
click at [155, 509] on div "Eraser" at bounding box center [166, 610] width 26 height 9
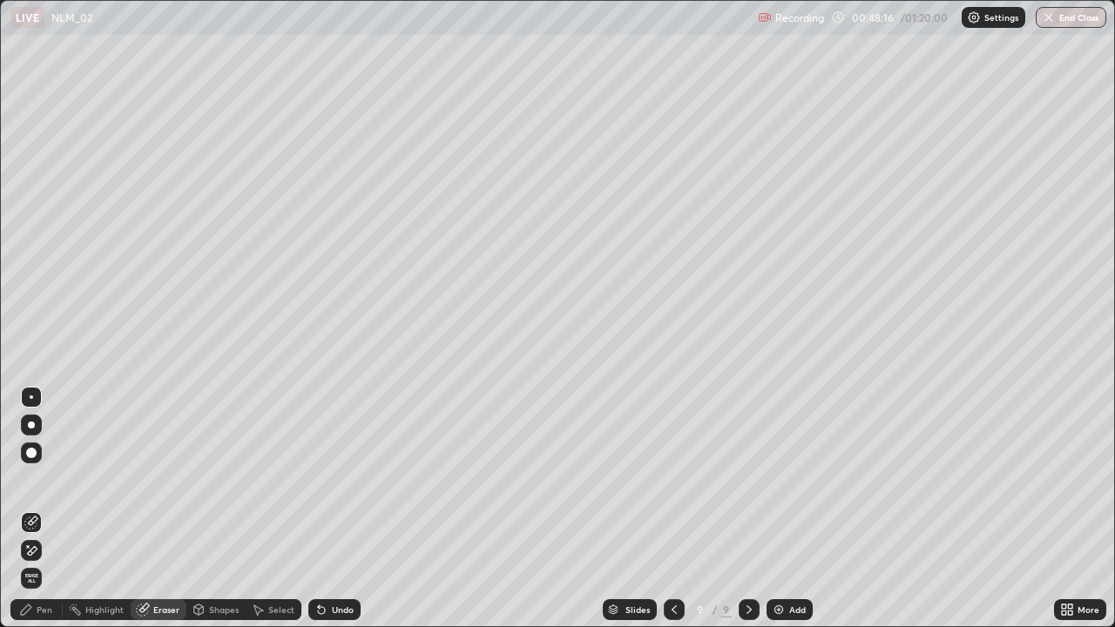
click at [44, 509] on div "Pen" at bounding box center [45, 610] width 16 height 9
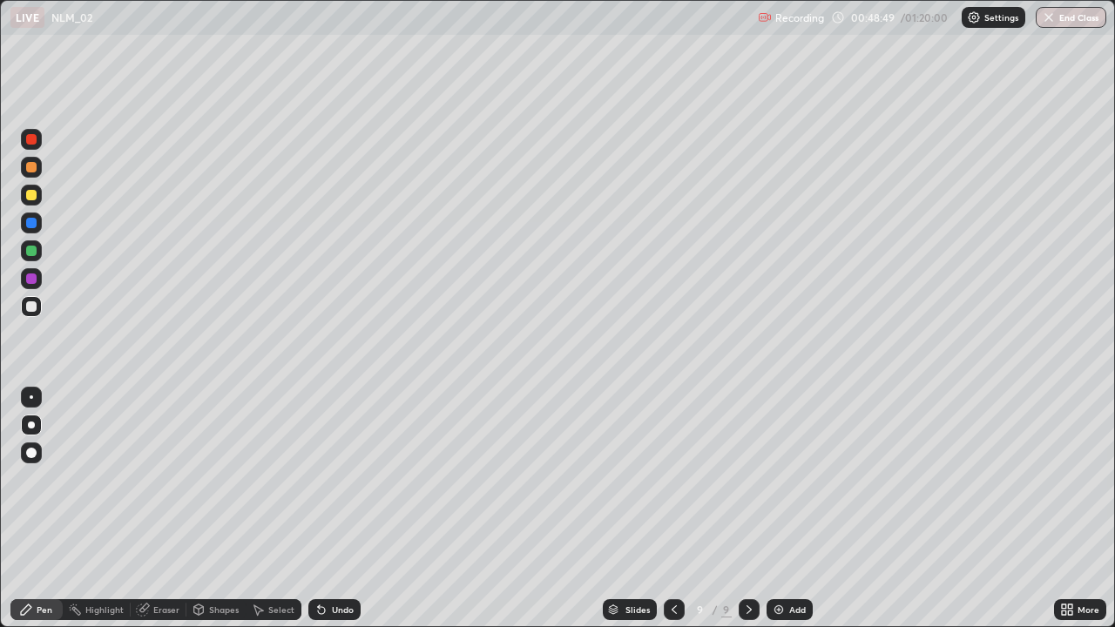
click at [337, 509] on div "Undo" at bounding box center [334, 610] width 52 height 21
click at [343, 509] on div "Undo" at bounding box center [343, 610] width 22 height 9
click at [793, 509] on div "Add" at bounding box center [797, 610] width 17 height 9
click at [34, 199] on div at bounding box center [31, 195] width 10 height 10
click at [343, 509] on div "Undo" at bounding box center [334, 610] width 52 height 21
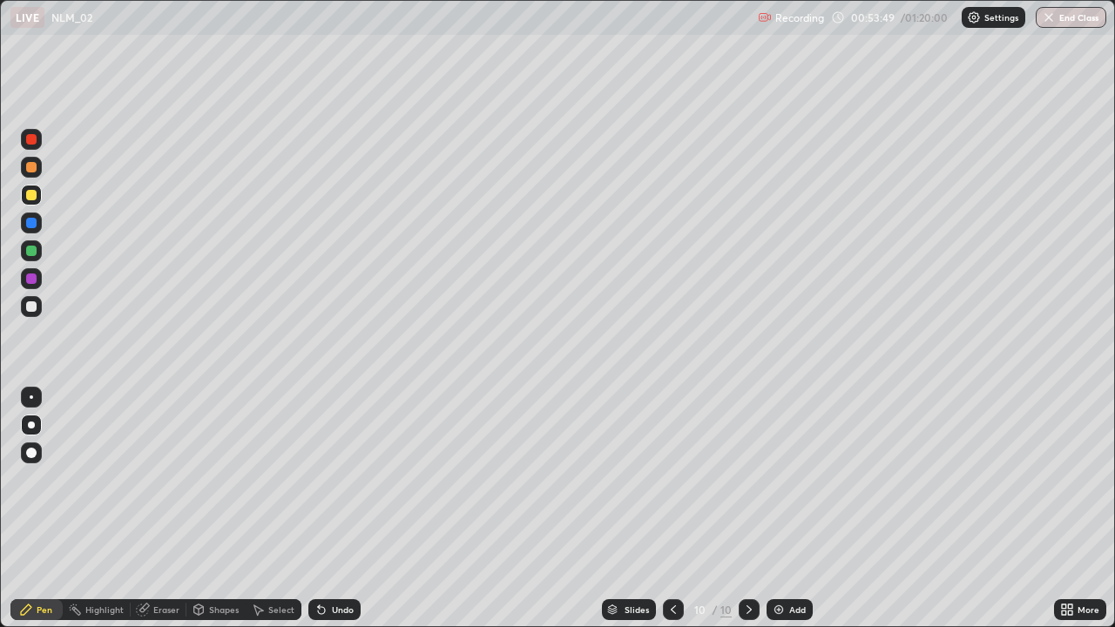
click at [274, 509] on div "Select" at bounding box center [281, 610] width 26 height 9
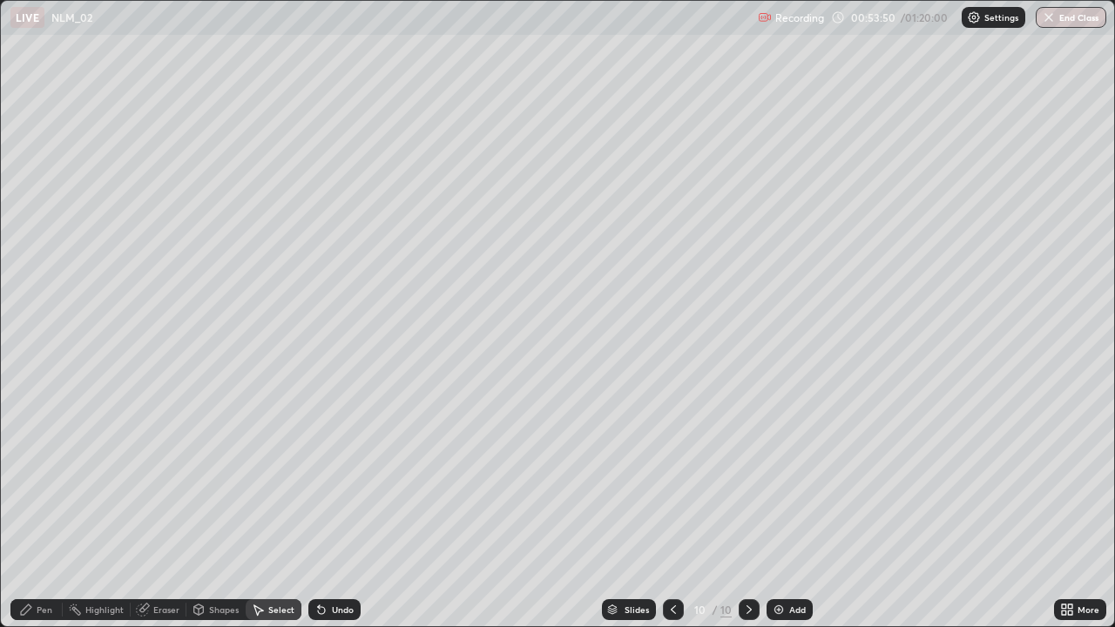
click at [226, 509] on div "Shapes" at bounding box center [224, 610] width 30 height 9
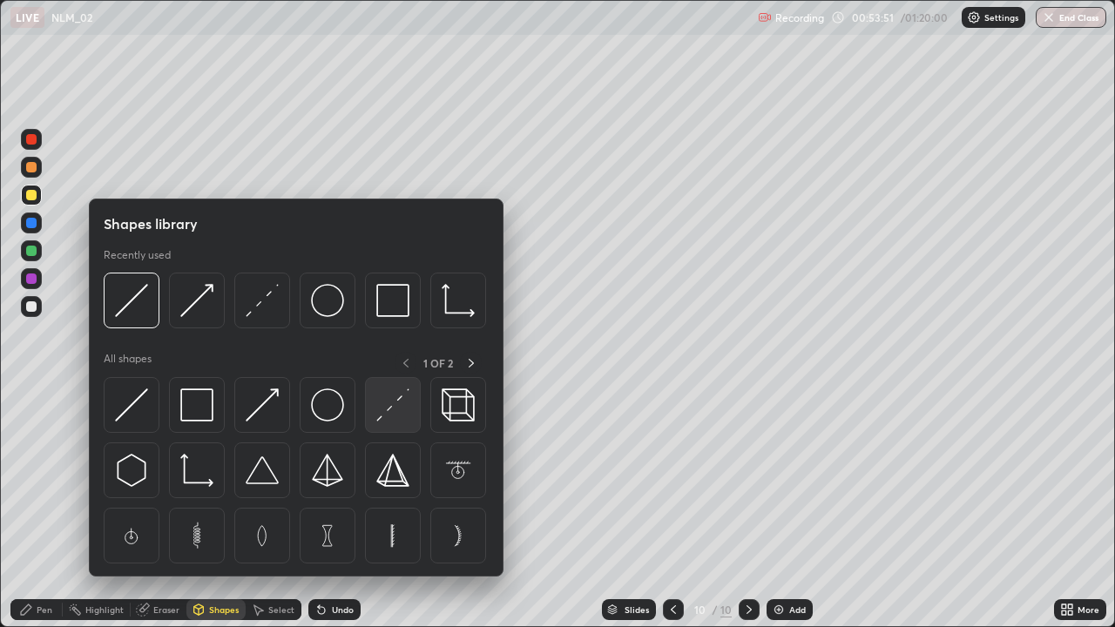
click at [387, 410] on img at bounding box center [392, 405] width 33 height 33
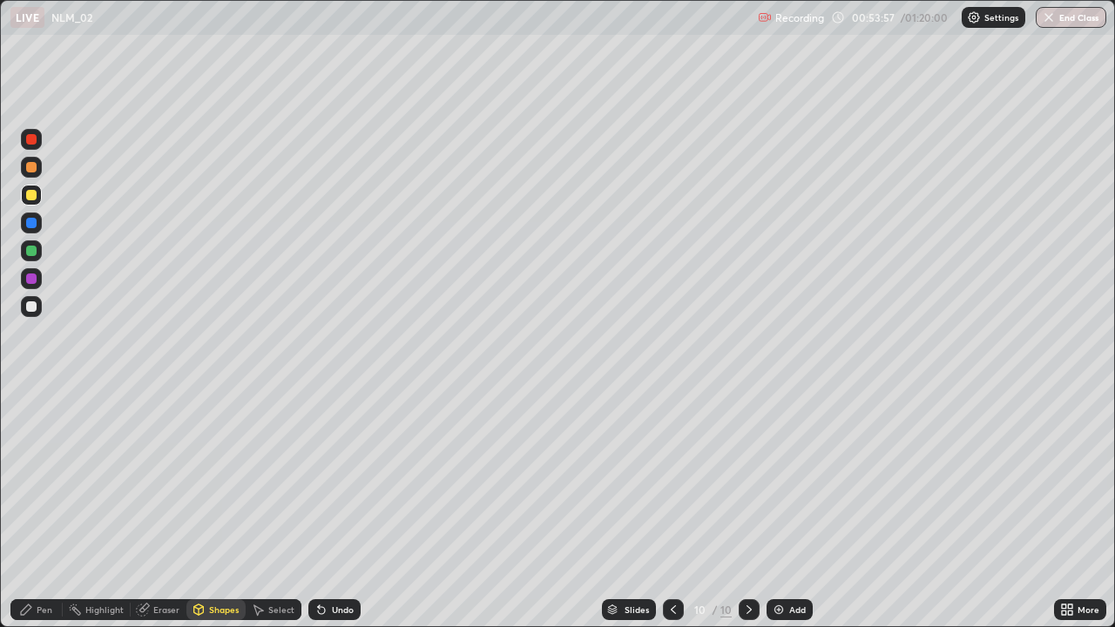
click at [227, 509] on div "Shapes" at bounding box center [224, 610] width 30 height 9
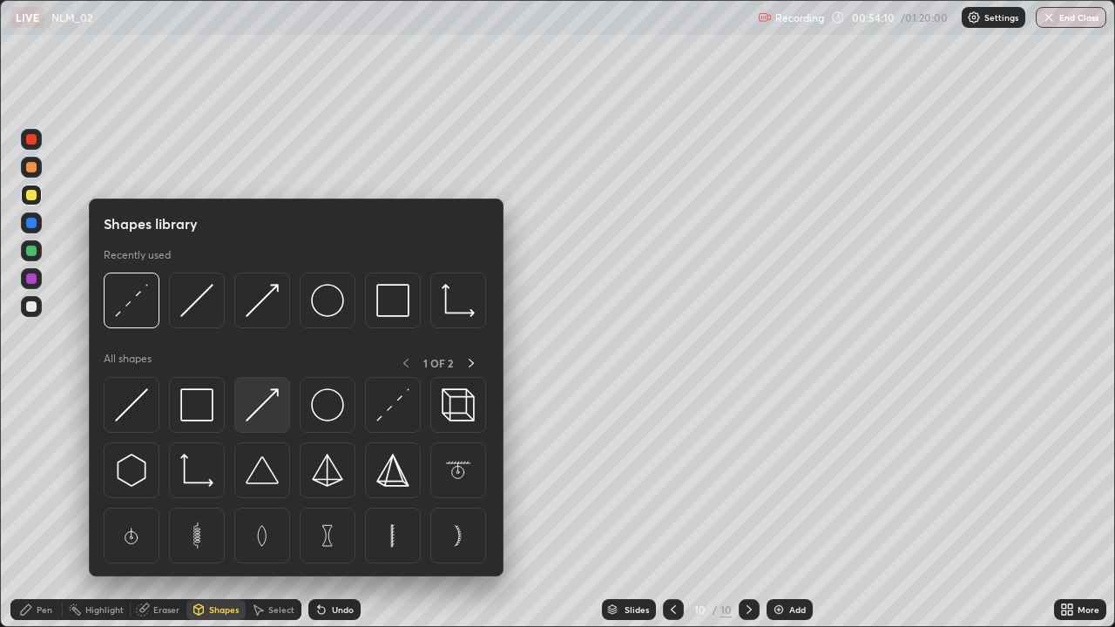
click at [257, 403] on img at bounding box center [262, 405] width 33 height 33
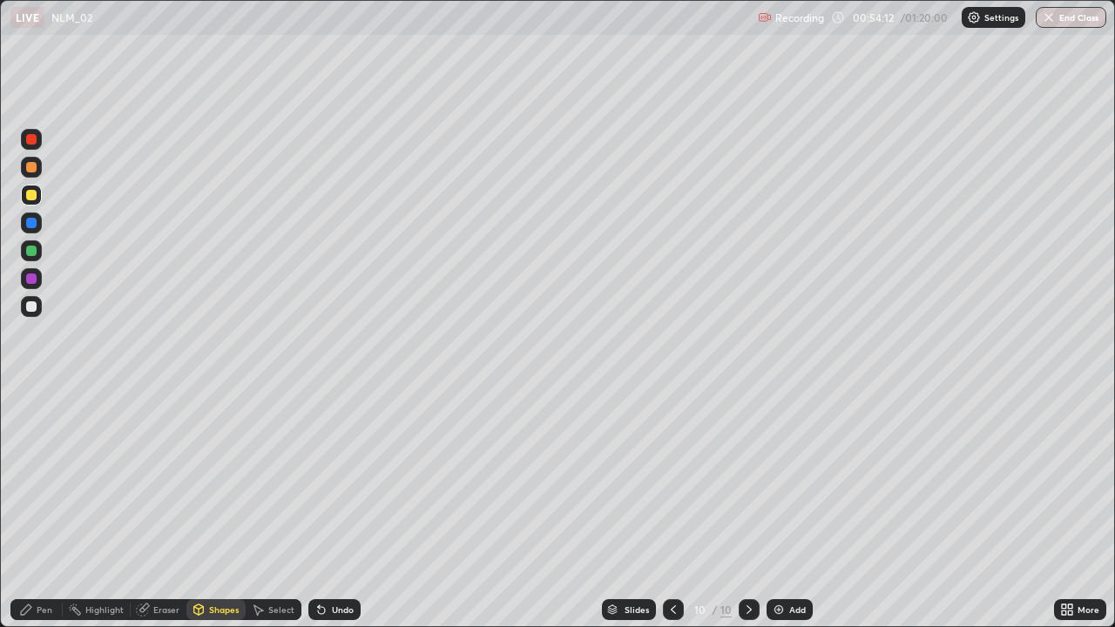
click at [27, 249] on div at bounding box center [31, 251] width 10 height 10
click at [24, 139] on div at bounding box center [31, 139] width 21 height 21
click at [29, 305] on div at bounding box center [31, 306] width 10 height 10
click at [345, 509] on div "Undo" at bounding box center [343, 610] width 22 height 9
click at [31, 309] on div at bounding box center [31, 306] width 10 height 10
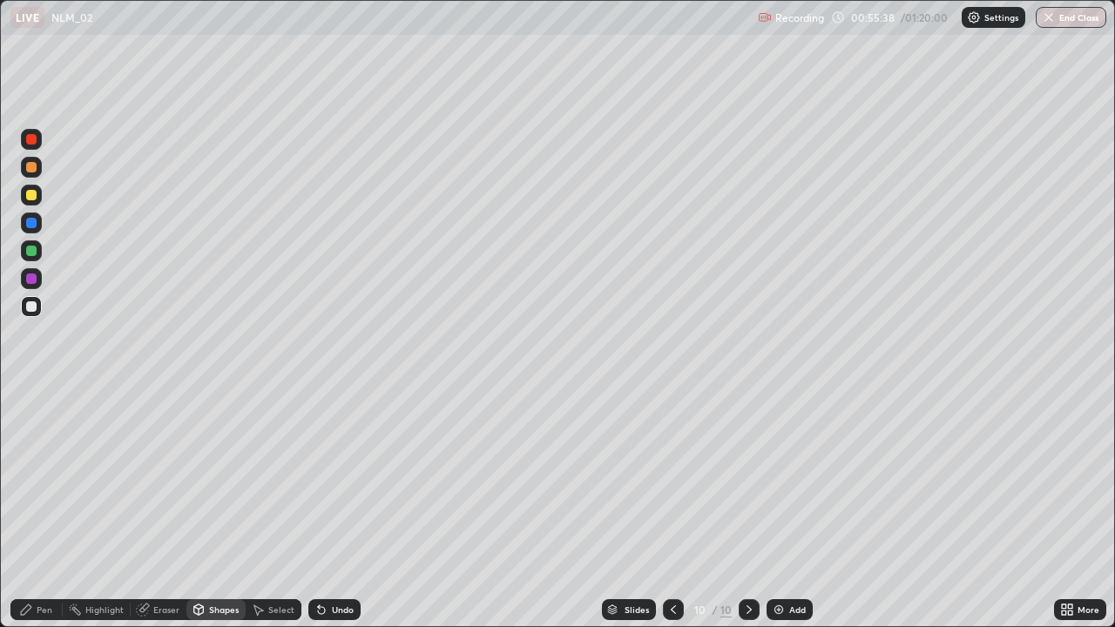
click at [37, 509] on div "Pen" at bounding box center [45, 610] width 16 height 9
click at [332, 509] on div "Undo" at bounding box center [343, 610] width 22 height 9
click at [319, 509] on icon at bounding box center [321, 610] width 7 height 7
click at [802, 509] on div "Add" at bounding box center [790, 610] width 46 height 21
click at [31, 197] on div at bounding box center [31, 195] width 10 height 10
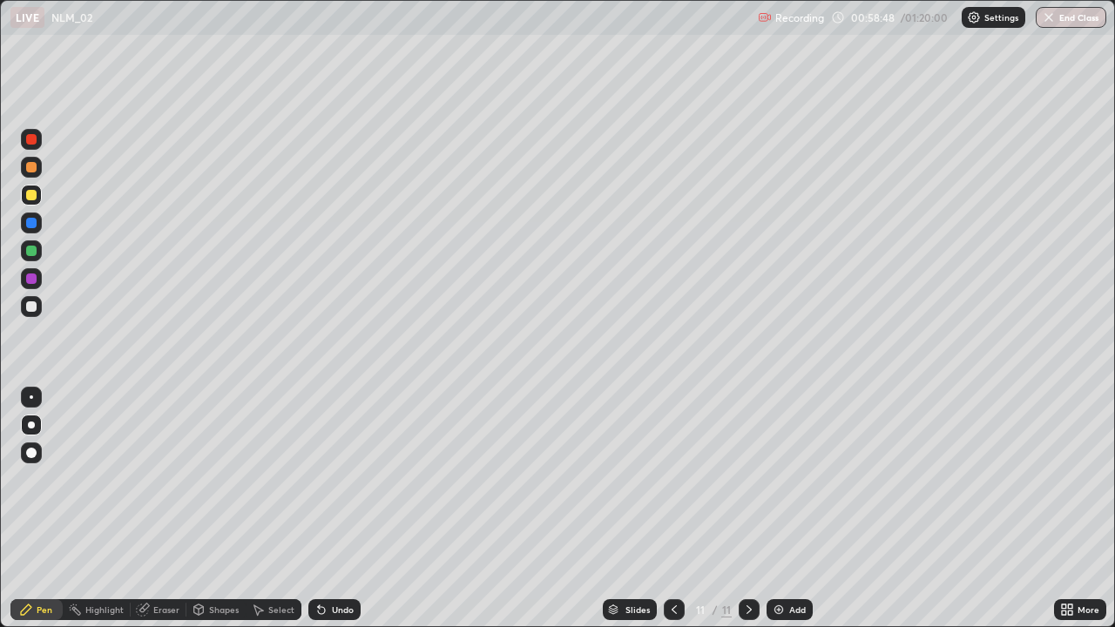
click at [34, 168] on div at bounding box center [31, 167] width 10 height 10
click at [221, 509] on div "Shapes" at bounding box center [224, 610] width 30 height 9
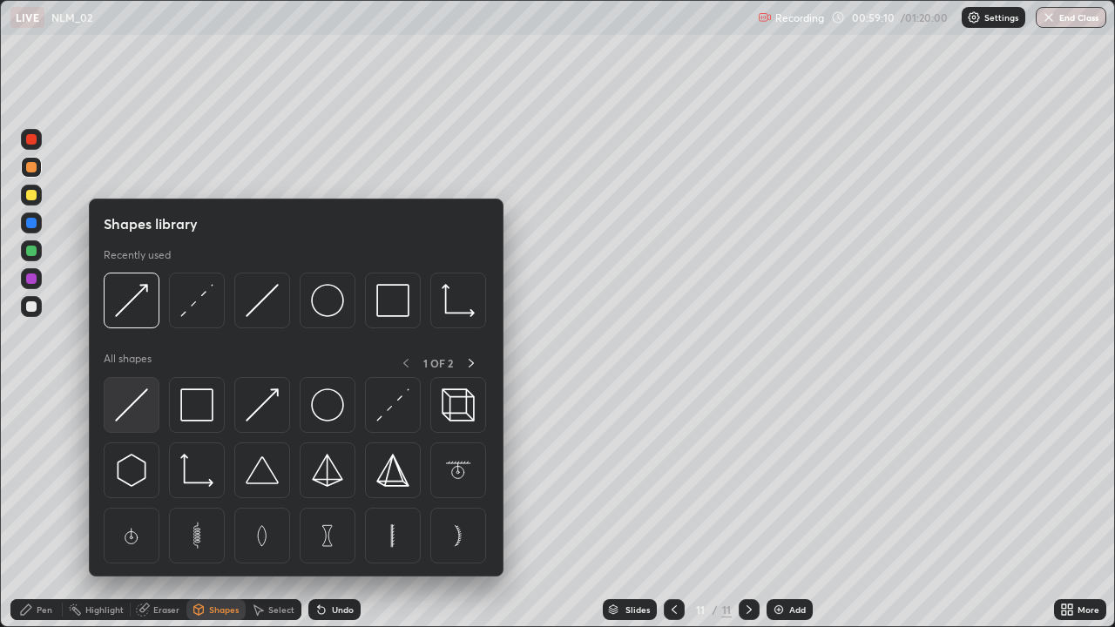
click at [130, 397] on img at bounding box center [131, 405] width 33 height 33
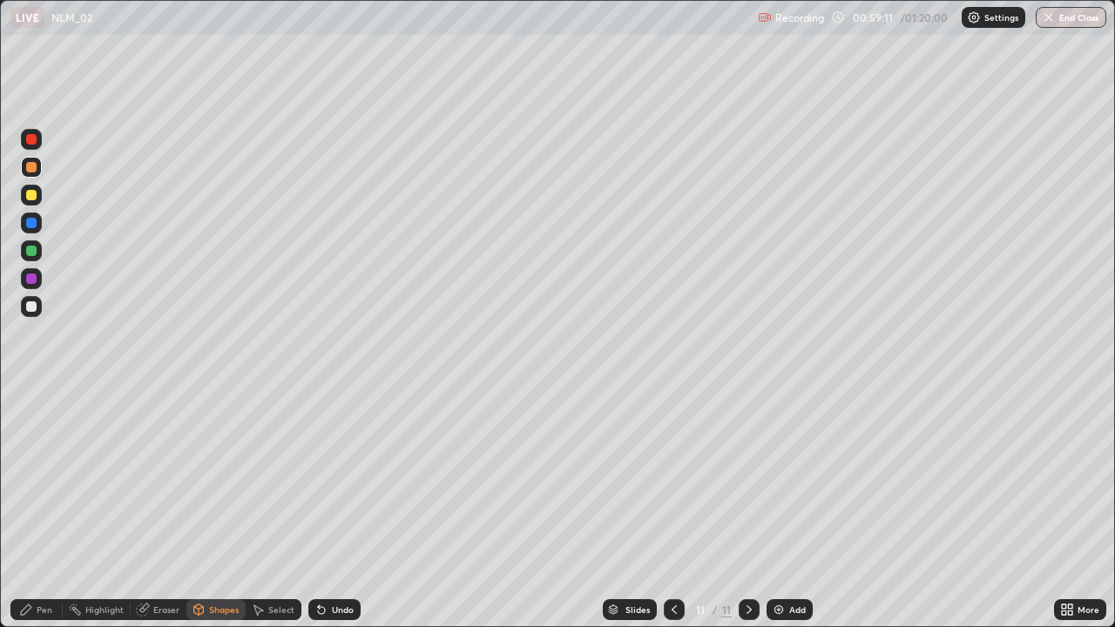
click at [31, 205] on div at bounding box center [31, 195] width 21 height 21
click at [44, 509] on div "Pen" at bounding box center [45, 610] width 16 height 9
click at [28, 310] on div at bounding box center [31, 306] width 10 height 10
click at [33, 197] on div at bounding box center [31, 195] width 10 height 10
click at [32, 306] on div at bounding box center [31, 306] width 10 height 10
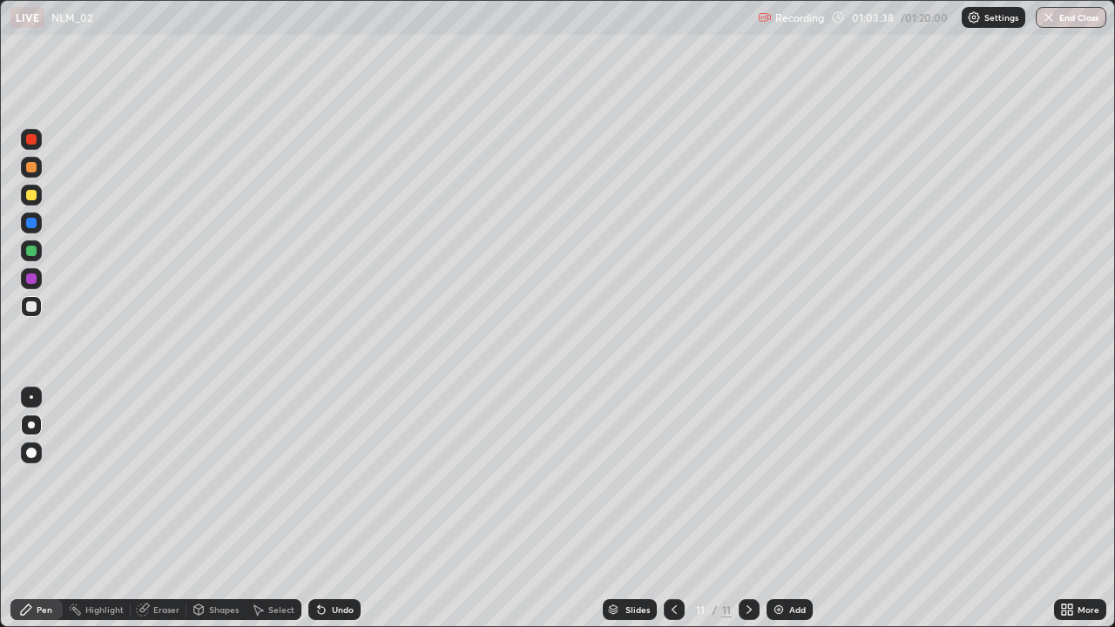
click at [795, 509] on div "Add" at bounding box center [797, 610] width 17 height 9
click at [40, 195] on div at bounding box center [31, 195] width 21 height 21
click at [27, 166] on div at bounding box center [31, 167] width 10 height 10
click at [31, 201] on div at bounding box center [31, 195] width 21 height 21
click at [218, 509] on div "Shapes" at bounding box center [215, 610] width 59 height 21
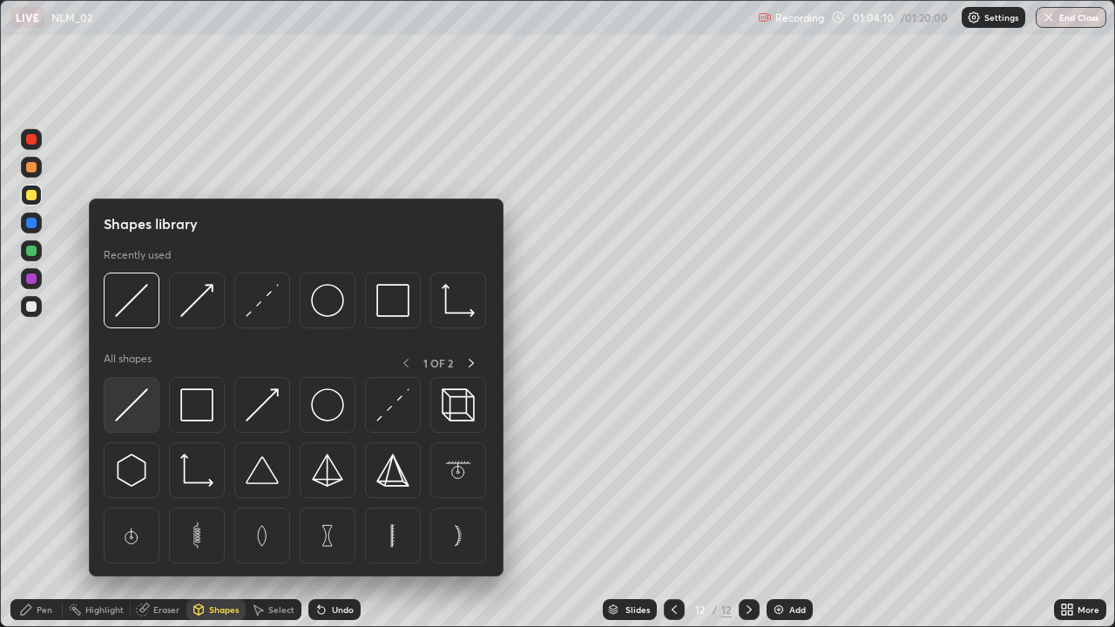
click at [145, 404] on img at bounding box center [131, 405] width 33 height 33
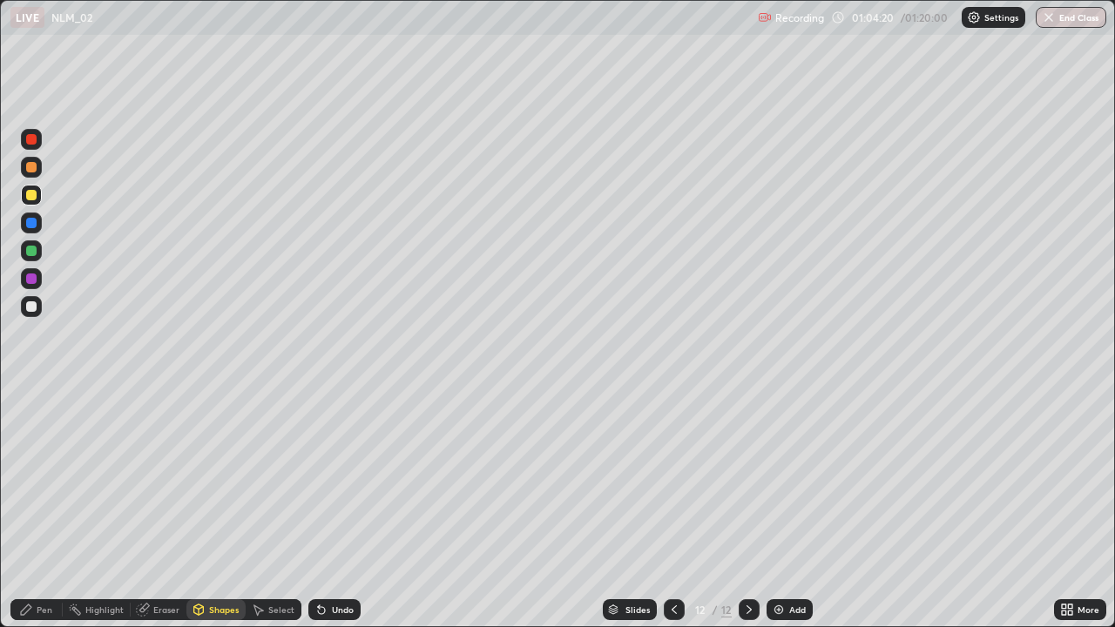
click at [35, 509] on div "Pen" at bounding box center [36, 610] width 52 height 21
click at [28, 316] on div at bounding box center [31, 306] width 21 height 21
click at [36, 200] on div at bounding box center [31, 195] width 21 height 21
click at [810, 509] on div "Add" at bounding box center [790, 610] width 46 height 21
click at [33, 192] on div at bounding box center [31, 195] width 10 height 10
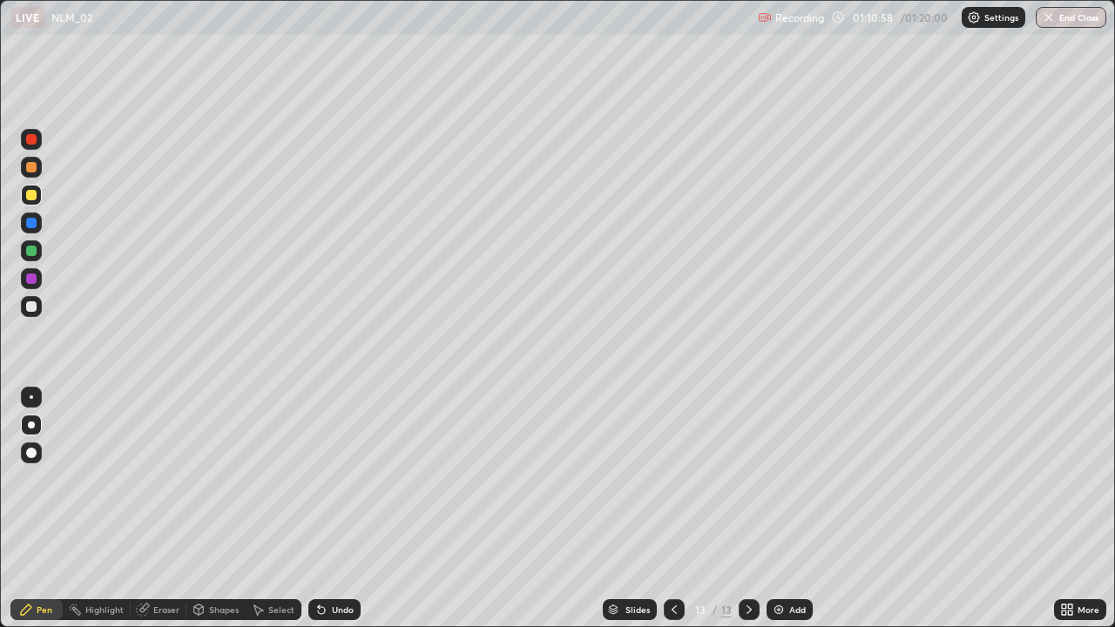
click at [30, 310] on div at bounding box center [31, 306] width 10 height 10
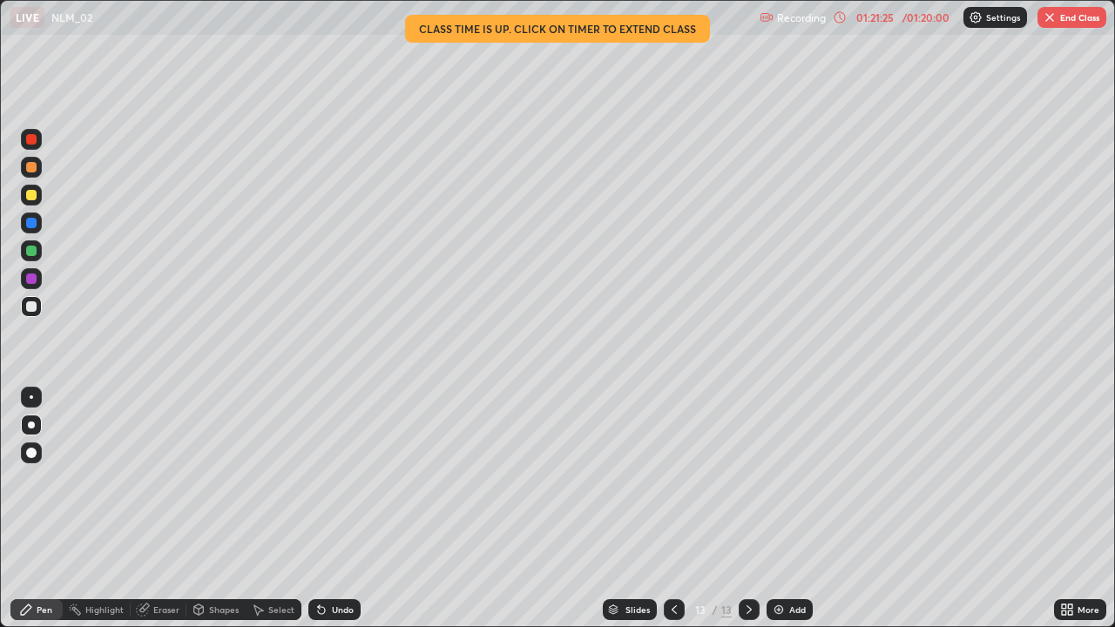
click at [1069, 14] on button "End Class" at bounding box center [1072, 17] width 69 height 21
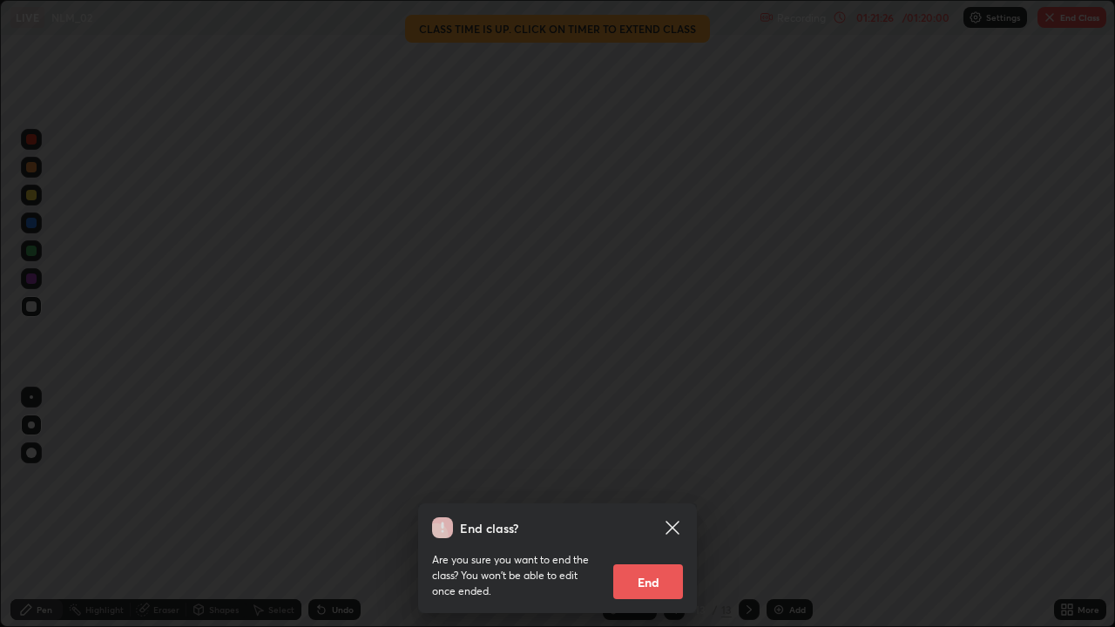
click at [648, 509] on button "End" at bounding box center [648, 582] width 70 height 35
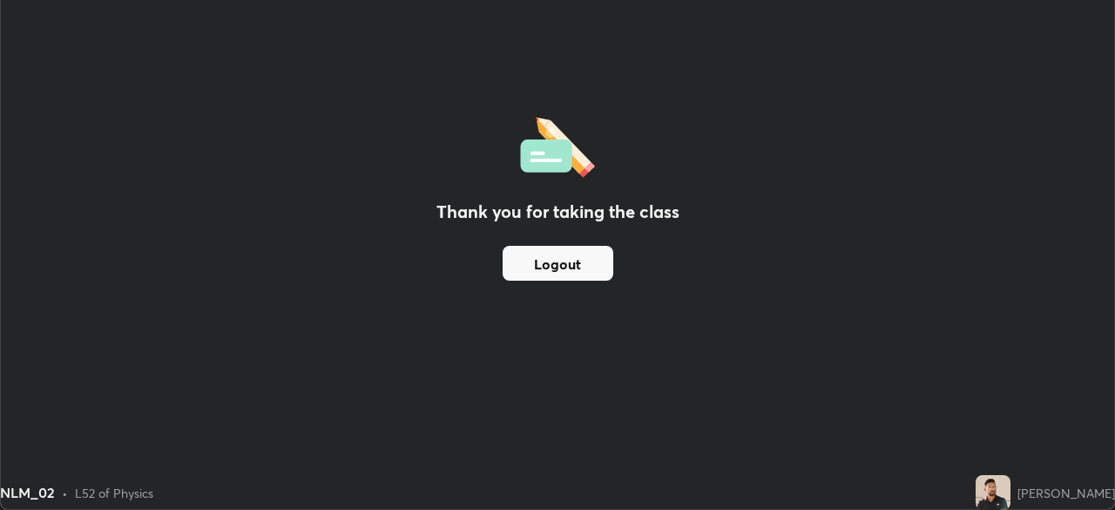
scroll to position [86627, 86021]
